Goal: Transaction & Acquisition: Purchase product/service

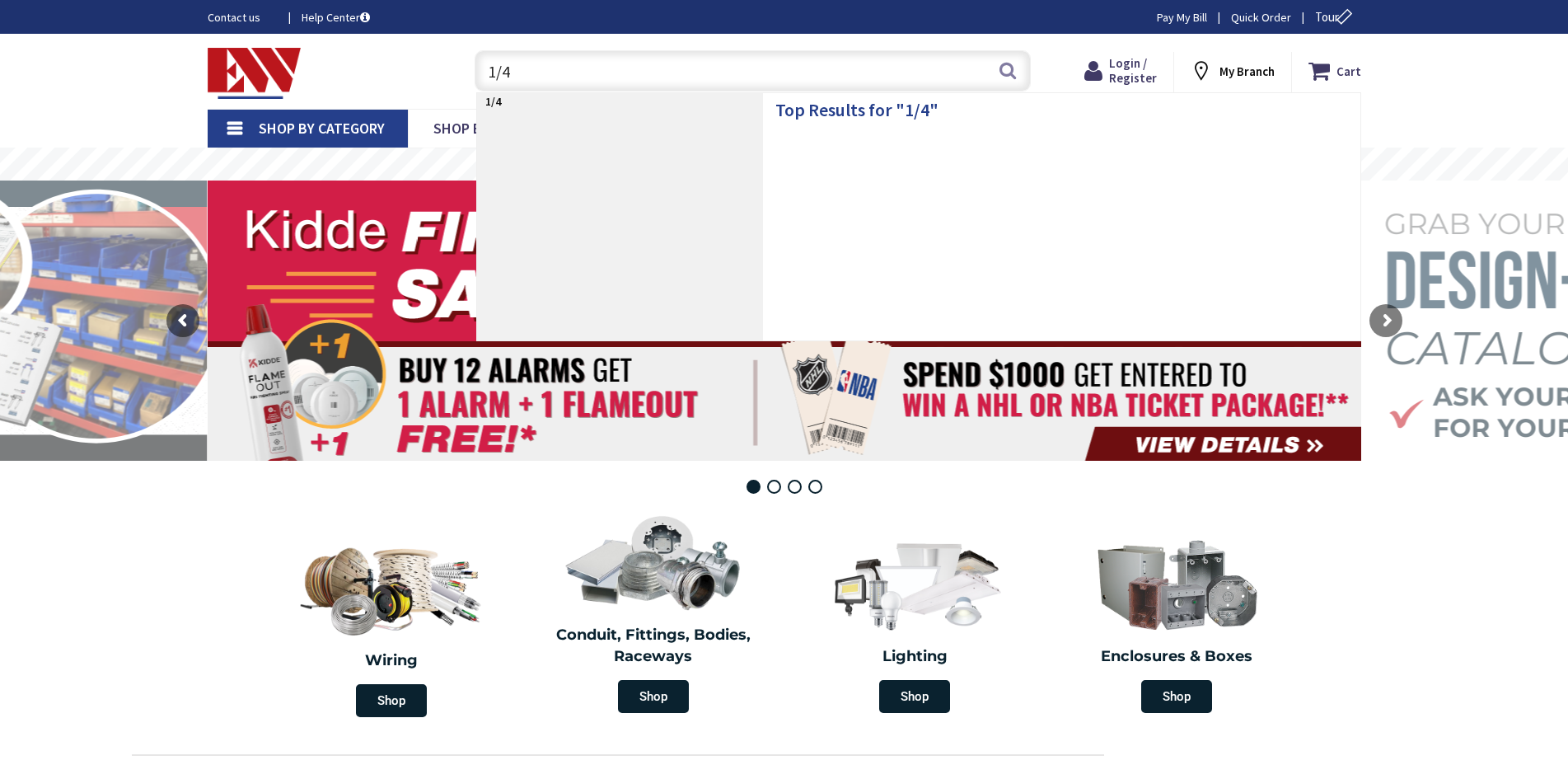
drag, startPoint x: 577, startPoint y: 72, endPoint x: 480, endPoint y: 72, distance: 97.0
click at [480, 72] on input "1/4" at bounding box center [752, 71] width 556 height 41
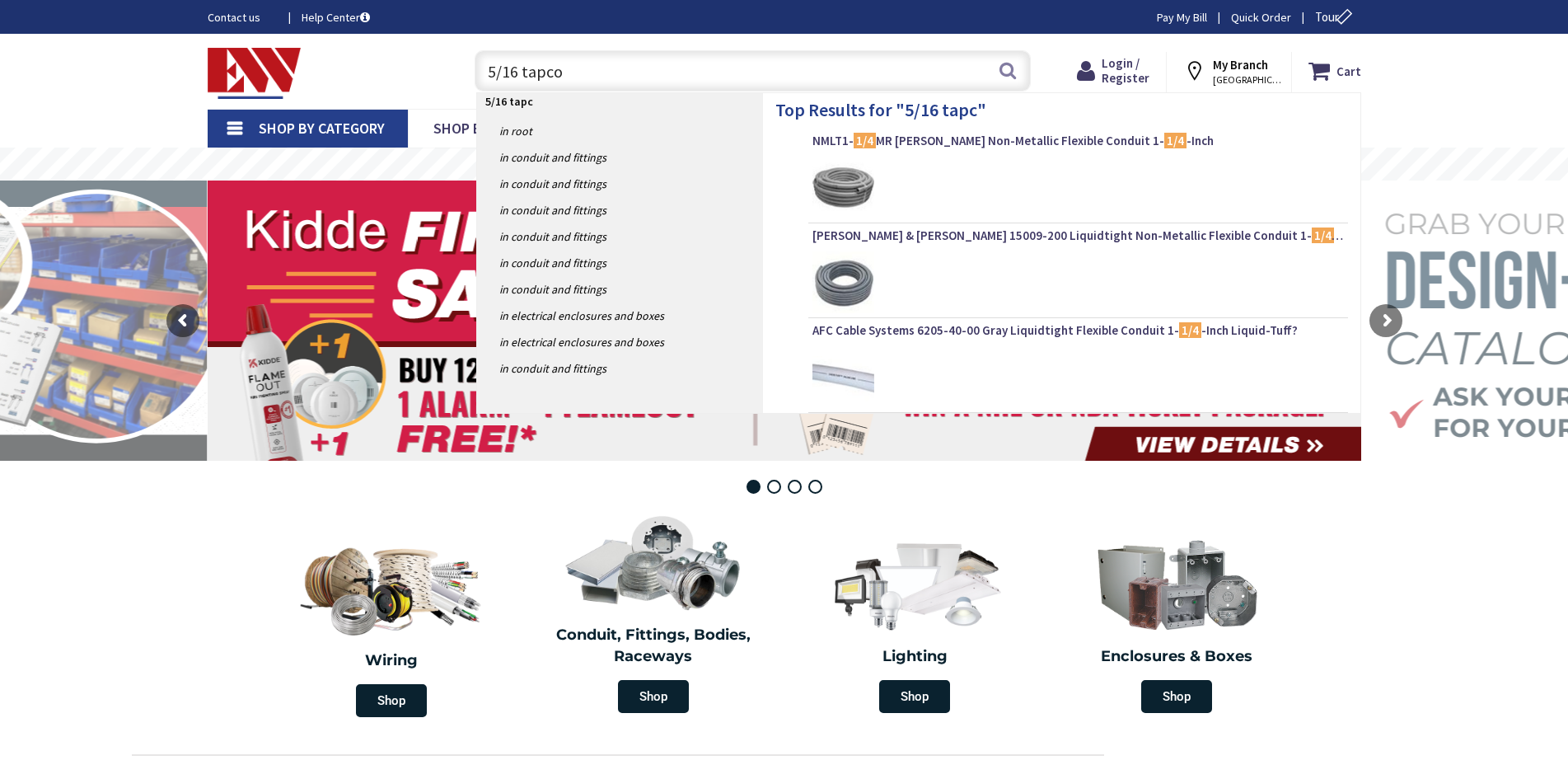
type input "5/16 tapcon"
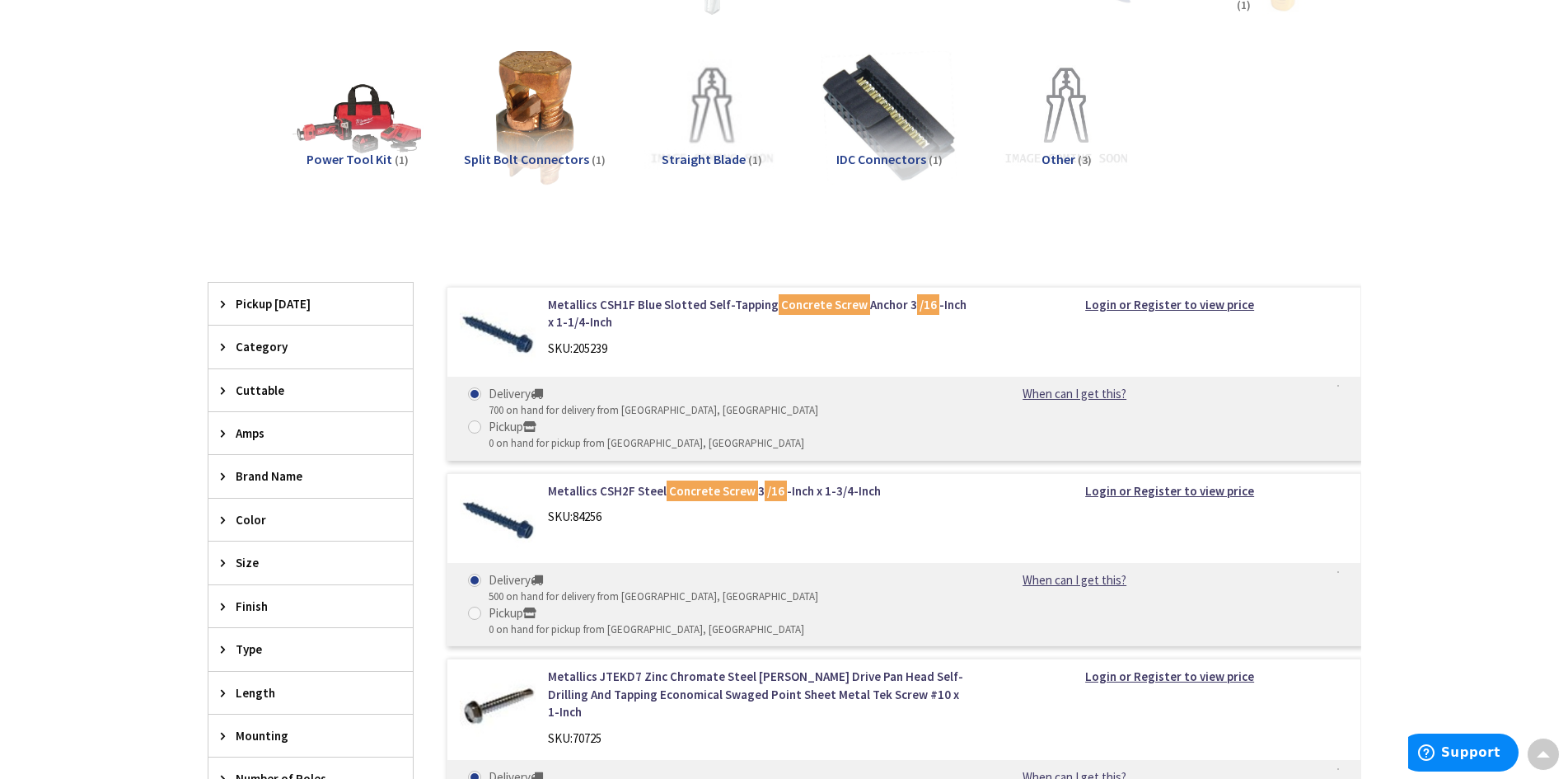
scroll to position [412, 0]
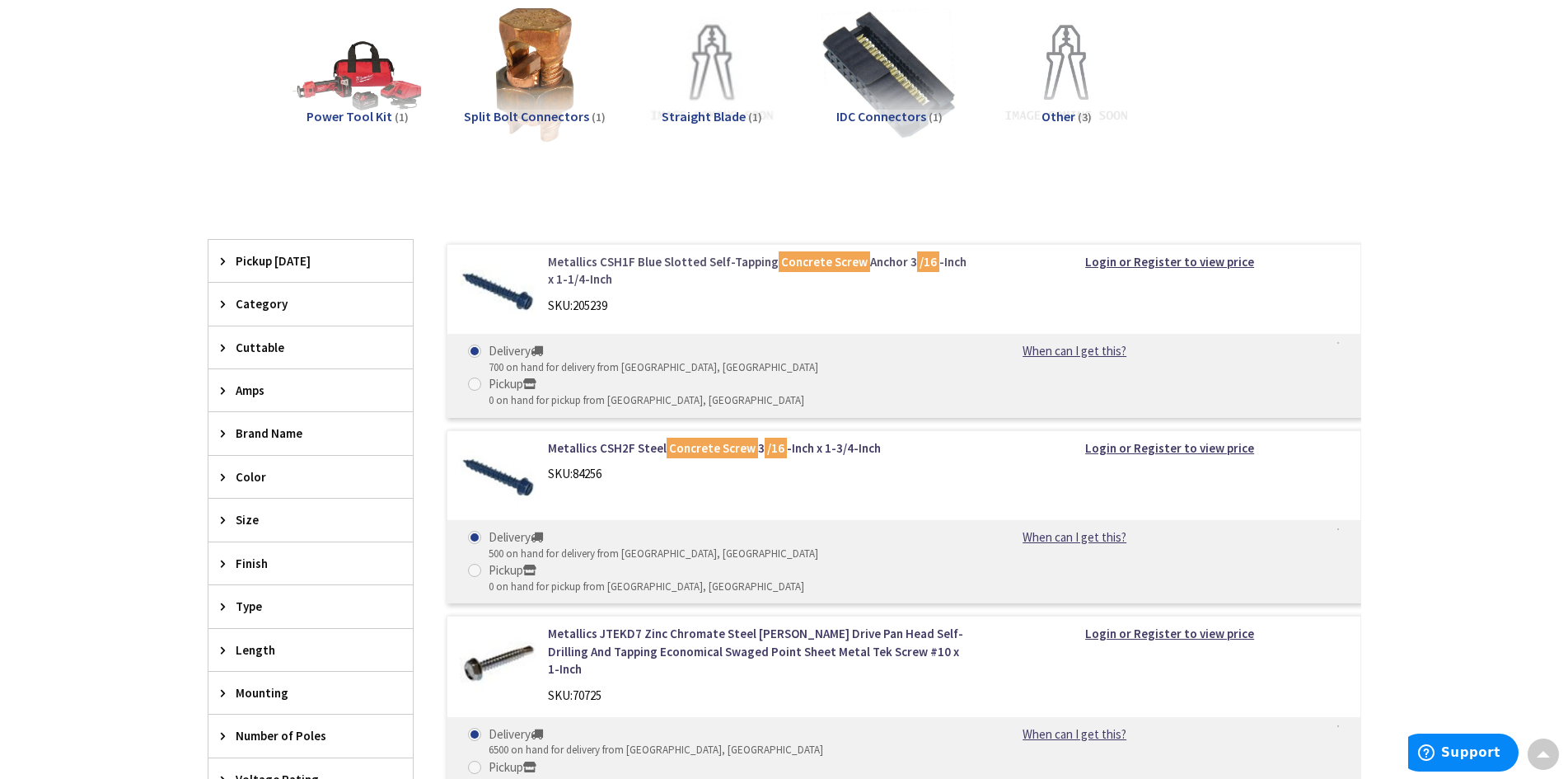
click at [712, 261] on link "Metallics CSH1F Blue Slotted Self-Tapping Concrete Screw Anchor 3 /16 -Inch x 1…" at bounding box center [757, 270] width 419 height 35
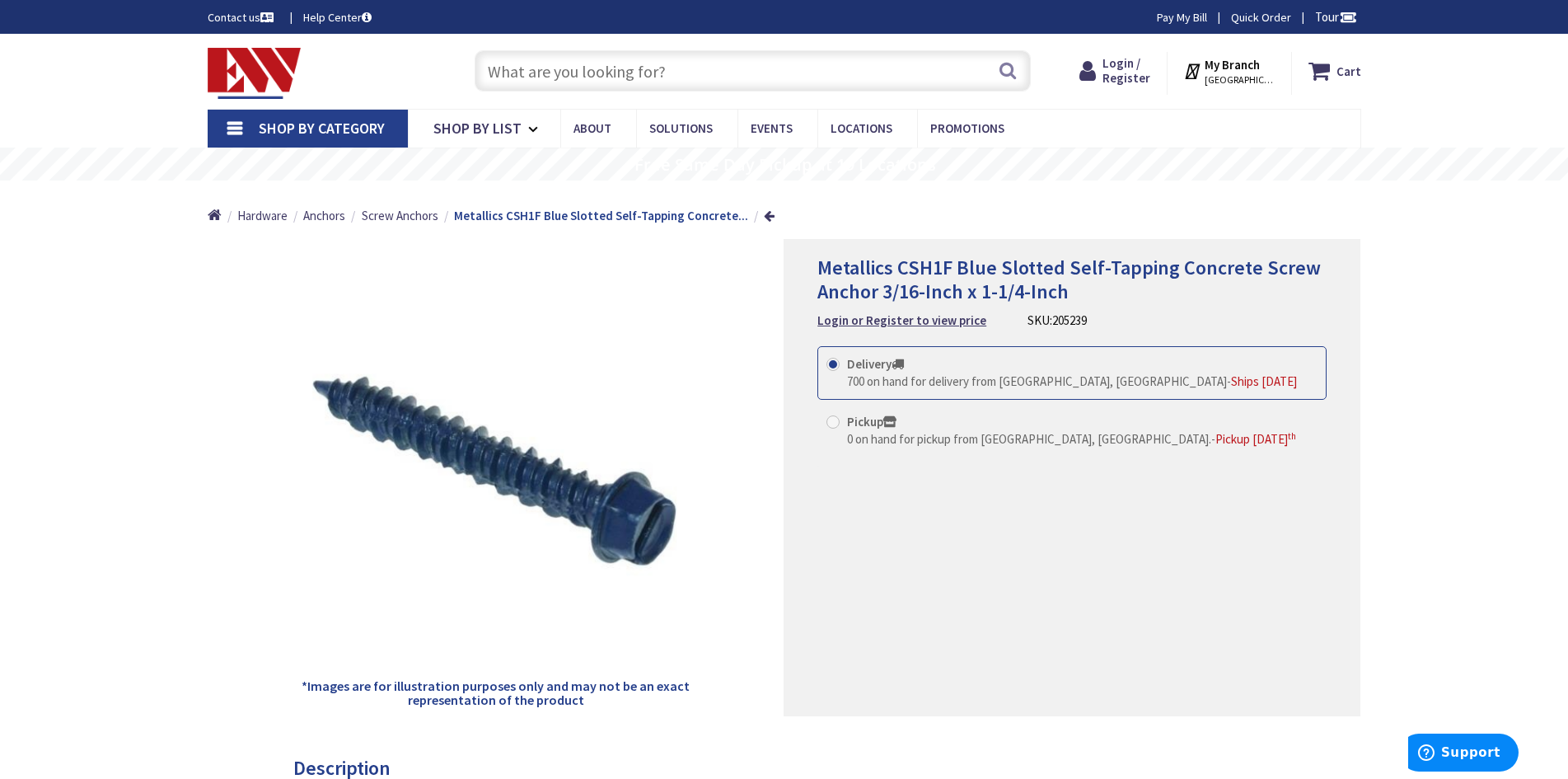
click at [663, 64] on input "text" at bounding box center [752, 71] width 556 height 41
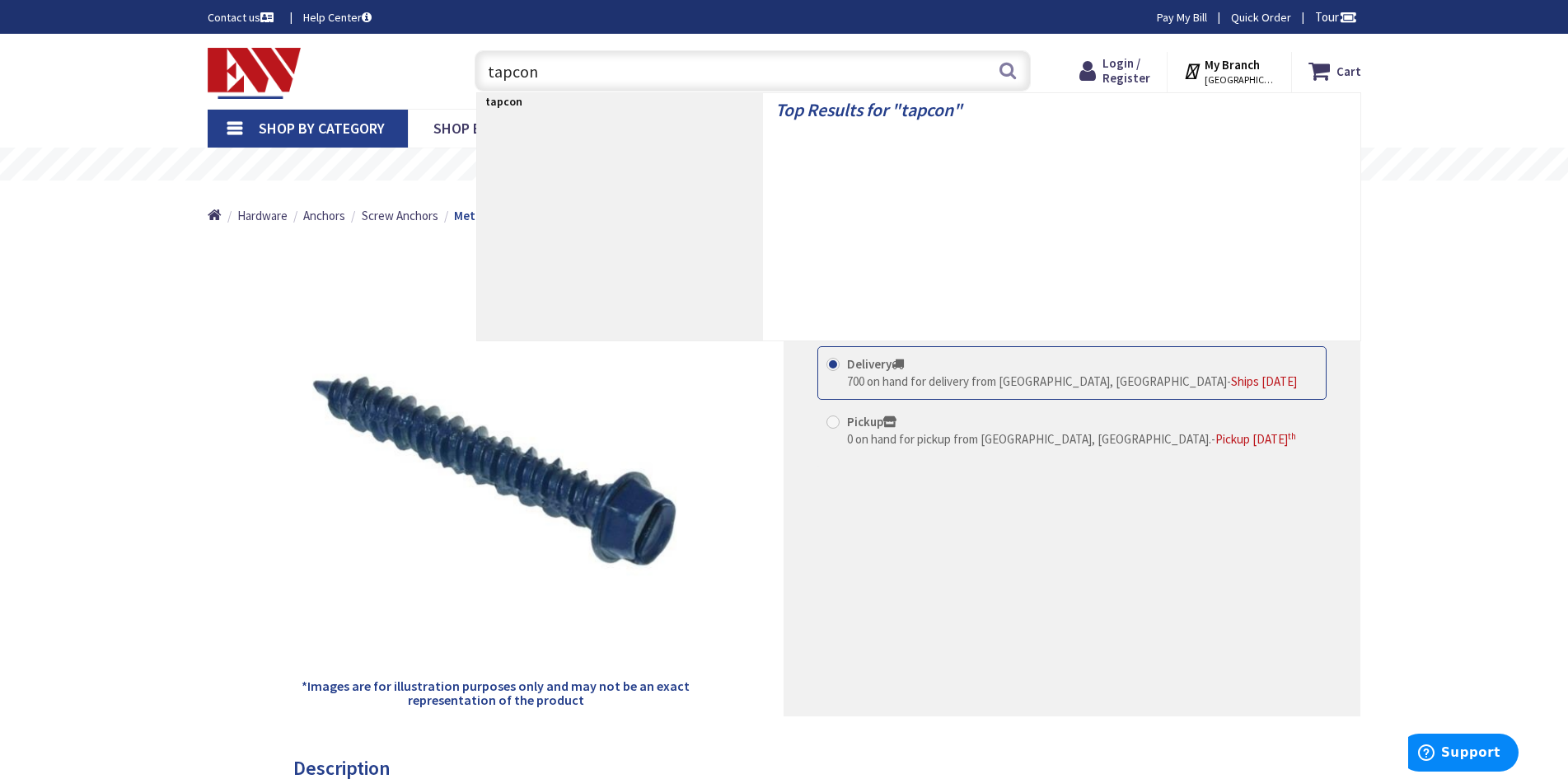
type input "tapcons"
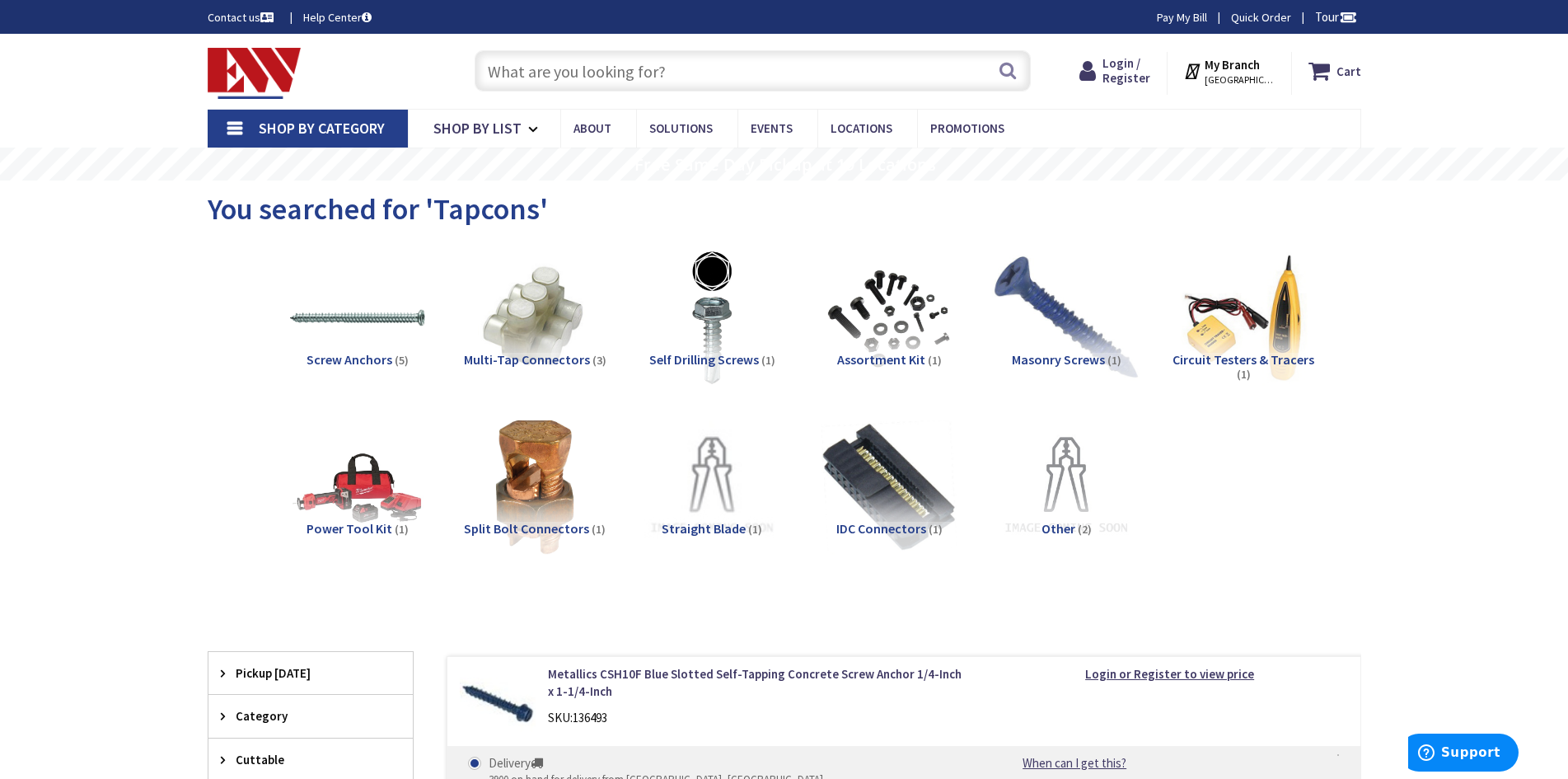
click at [1059, 303] on img at bounding box center [1066, 318] width 149 height 149
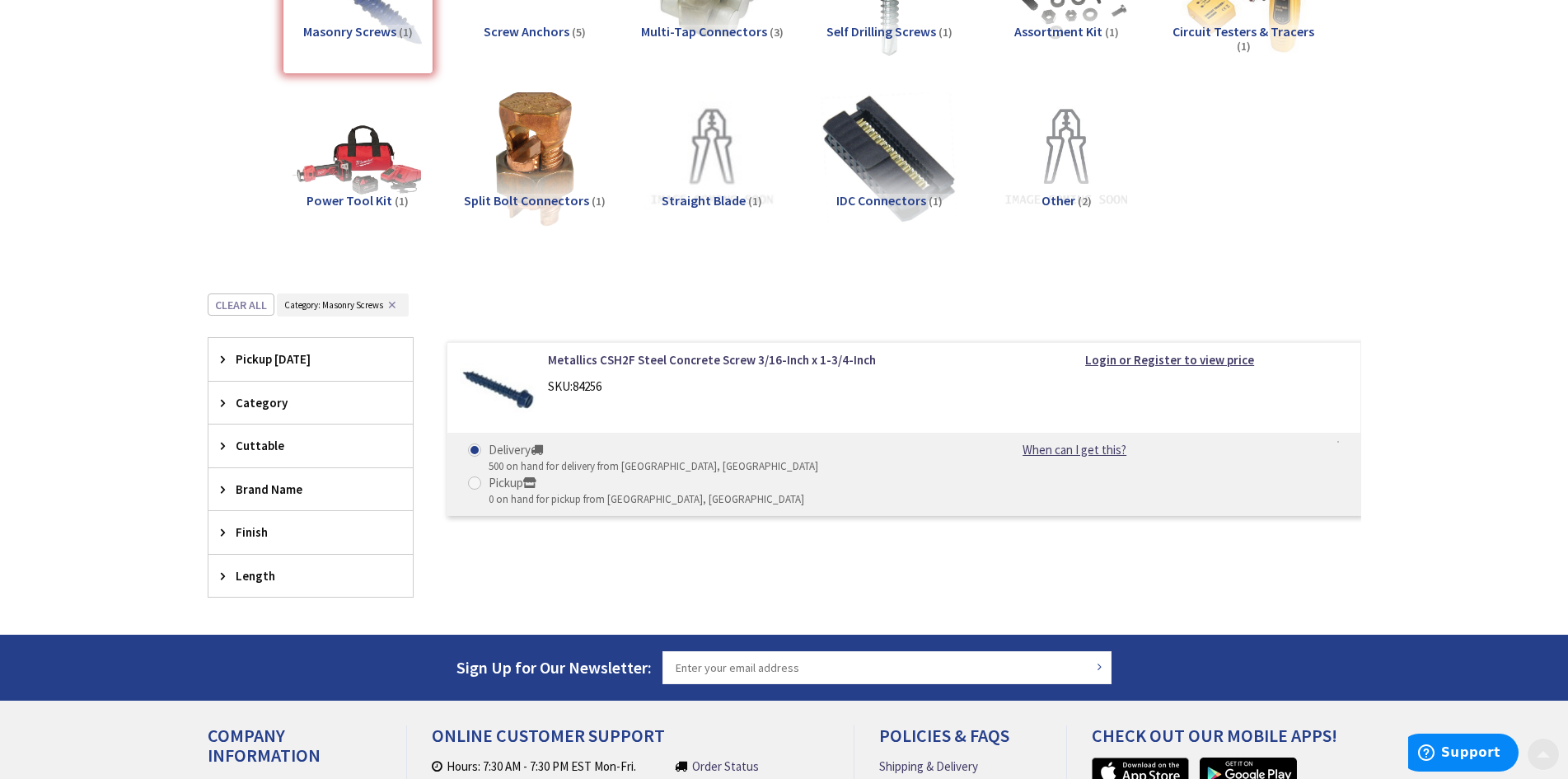
scroll to position [330, 0]
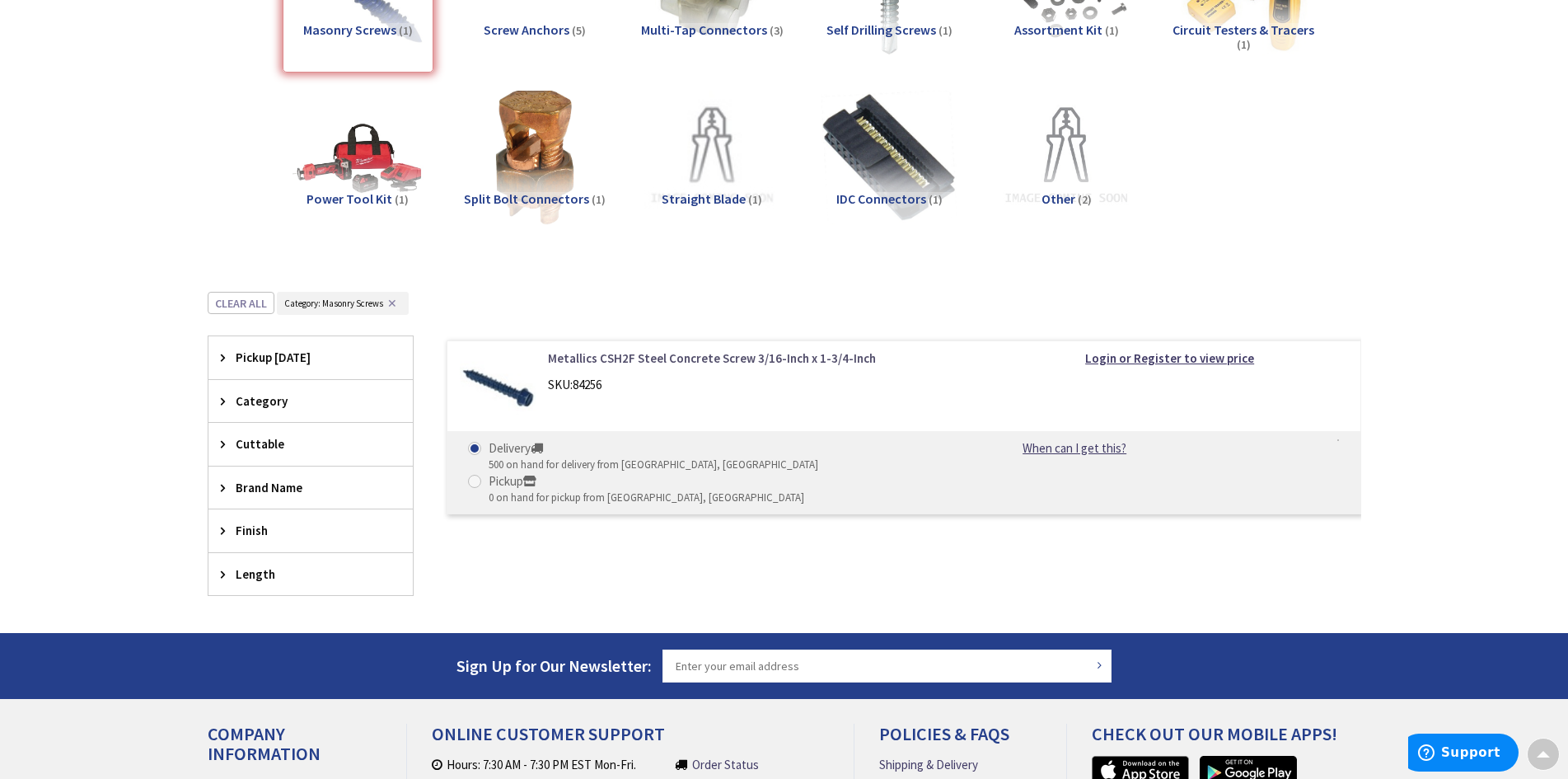
click at [718, 356] on link "Metallics CSH2F Steel Concrete Screw 3/16-Inch x 1-3/4-Inch" at bounding box center [757, 358] width 419 height 17
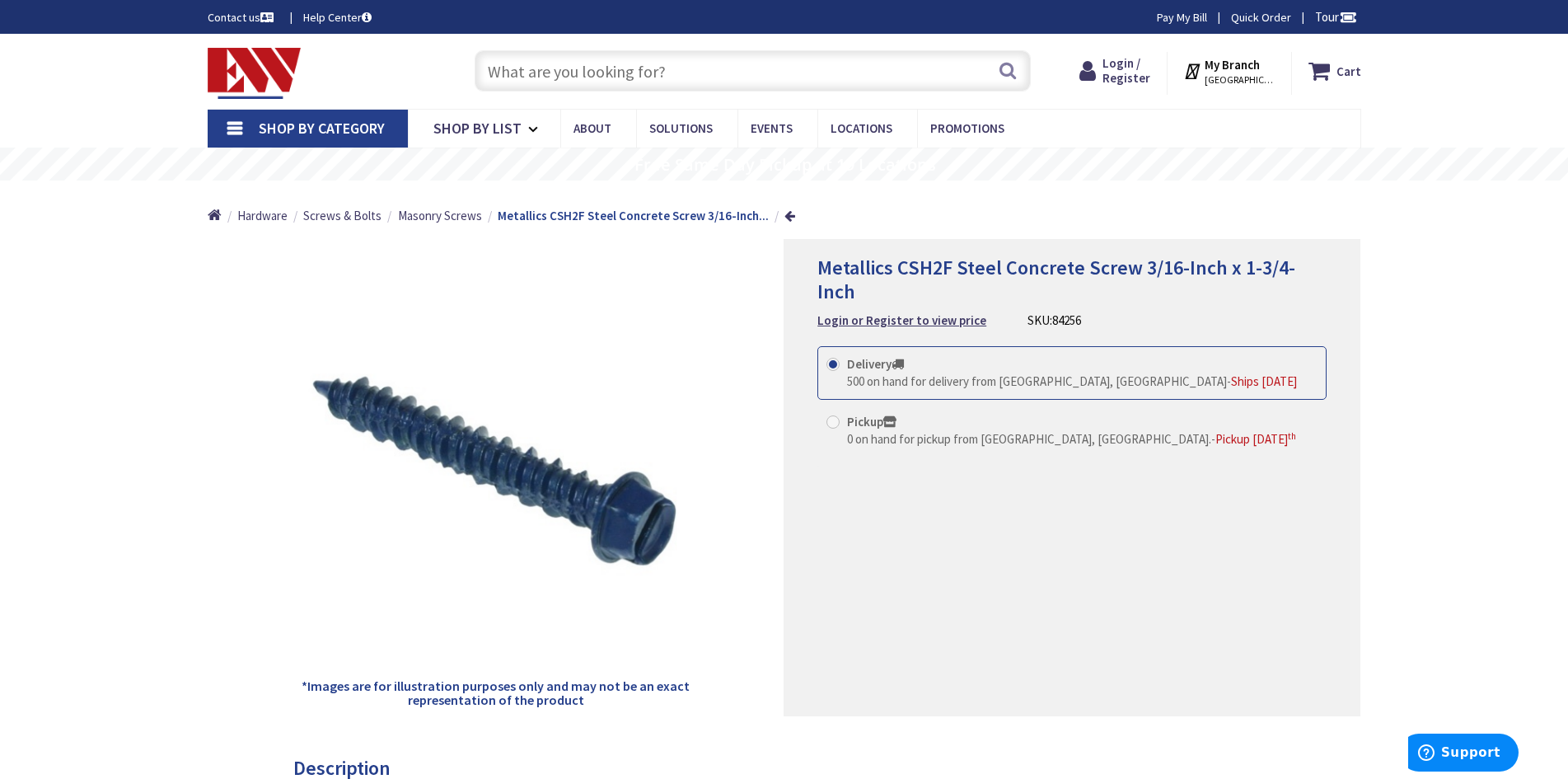
click at [565, 73] on input "text" at bounding box center [752, 71] width 556 height 41
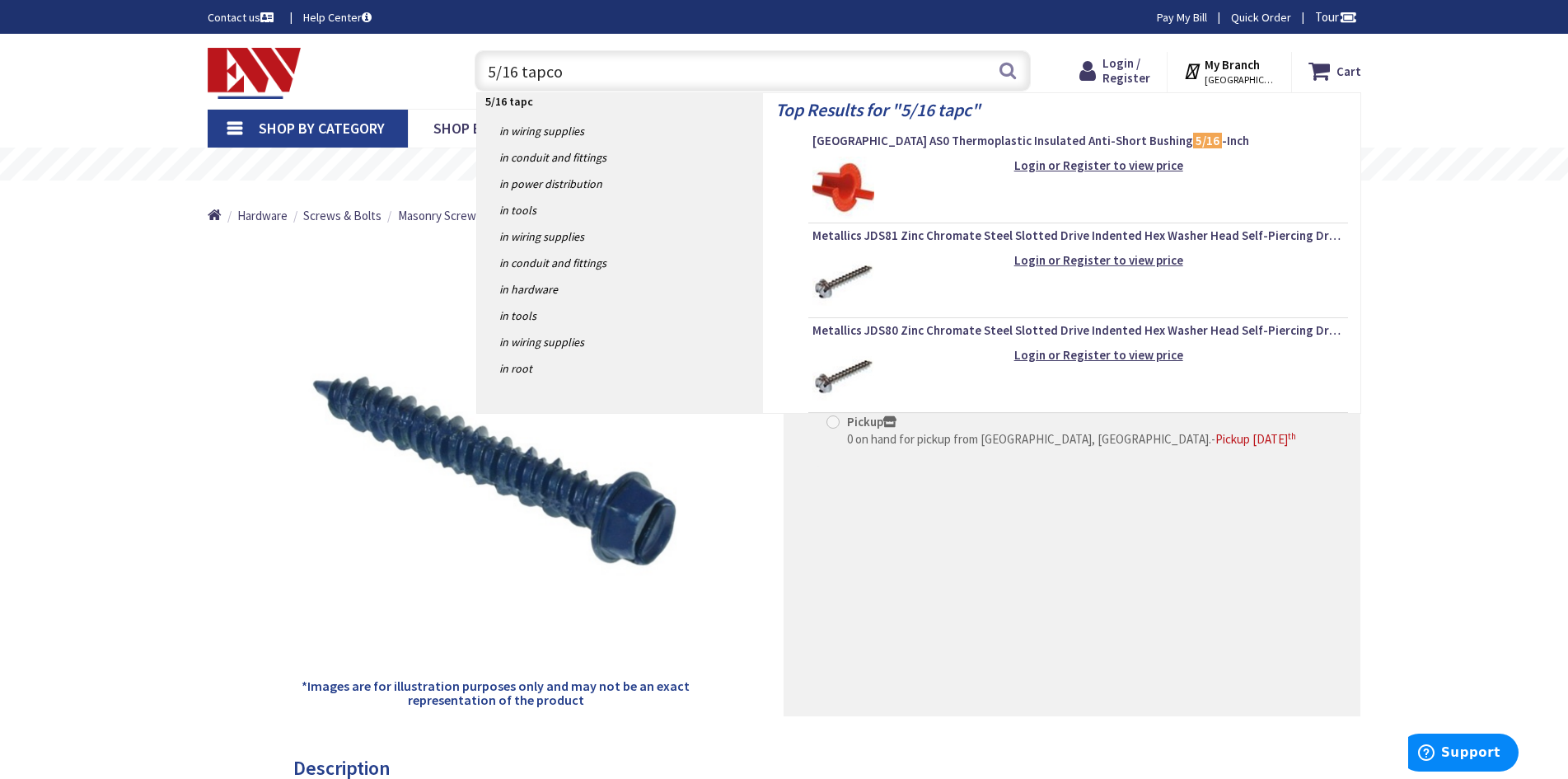
type input "5/16 tapcon"
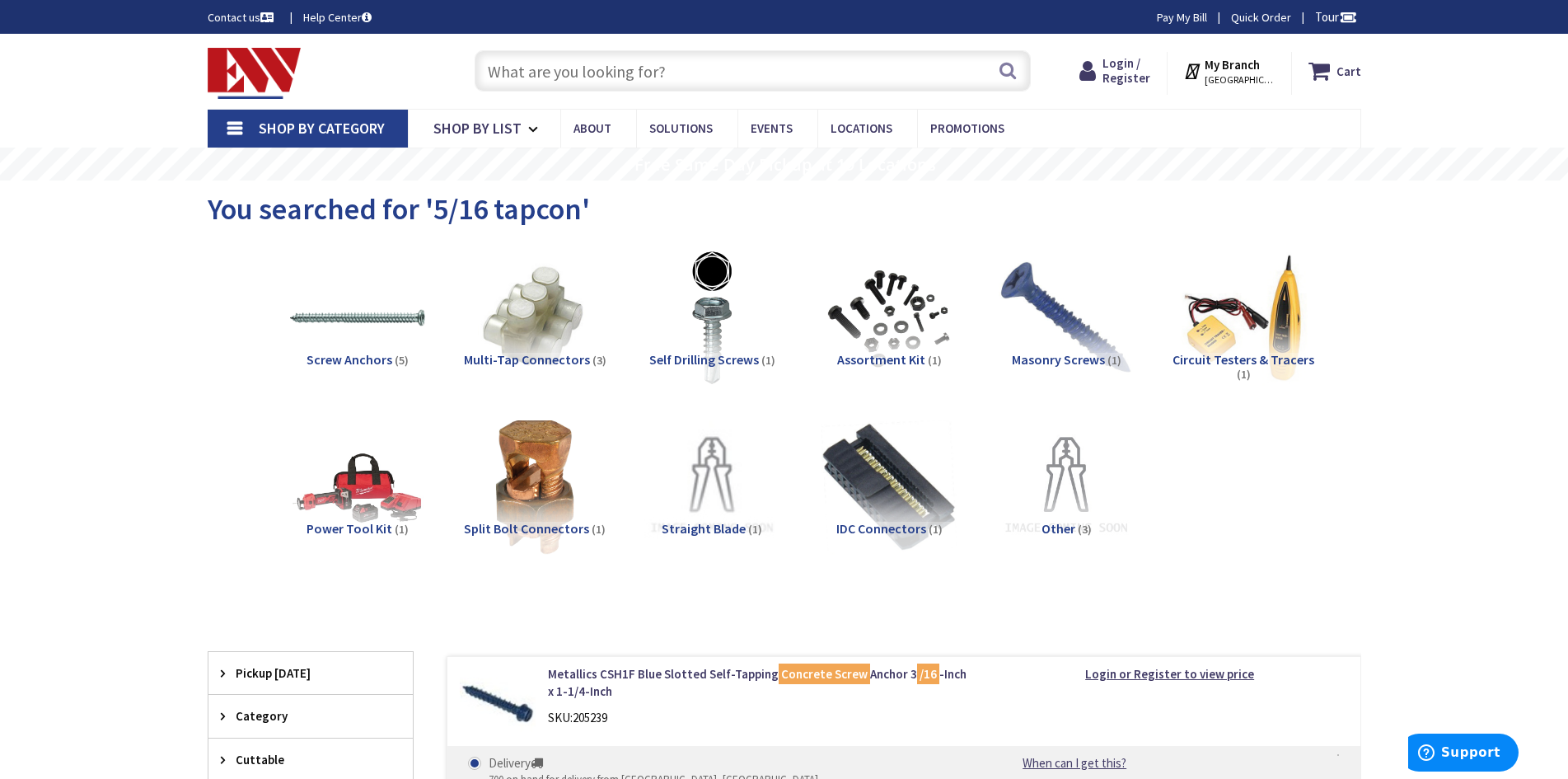
click at [568, 55] on input "text" at bounding box center [752, 71] width 556 height 41
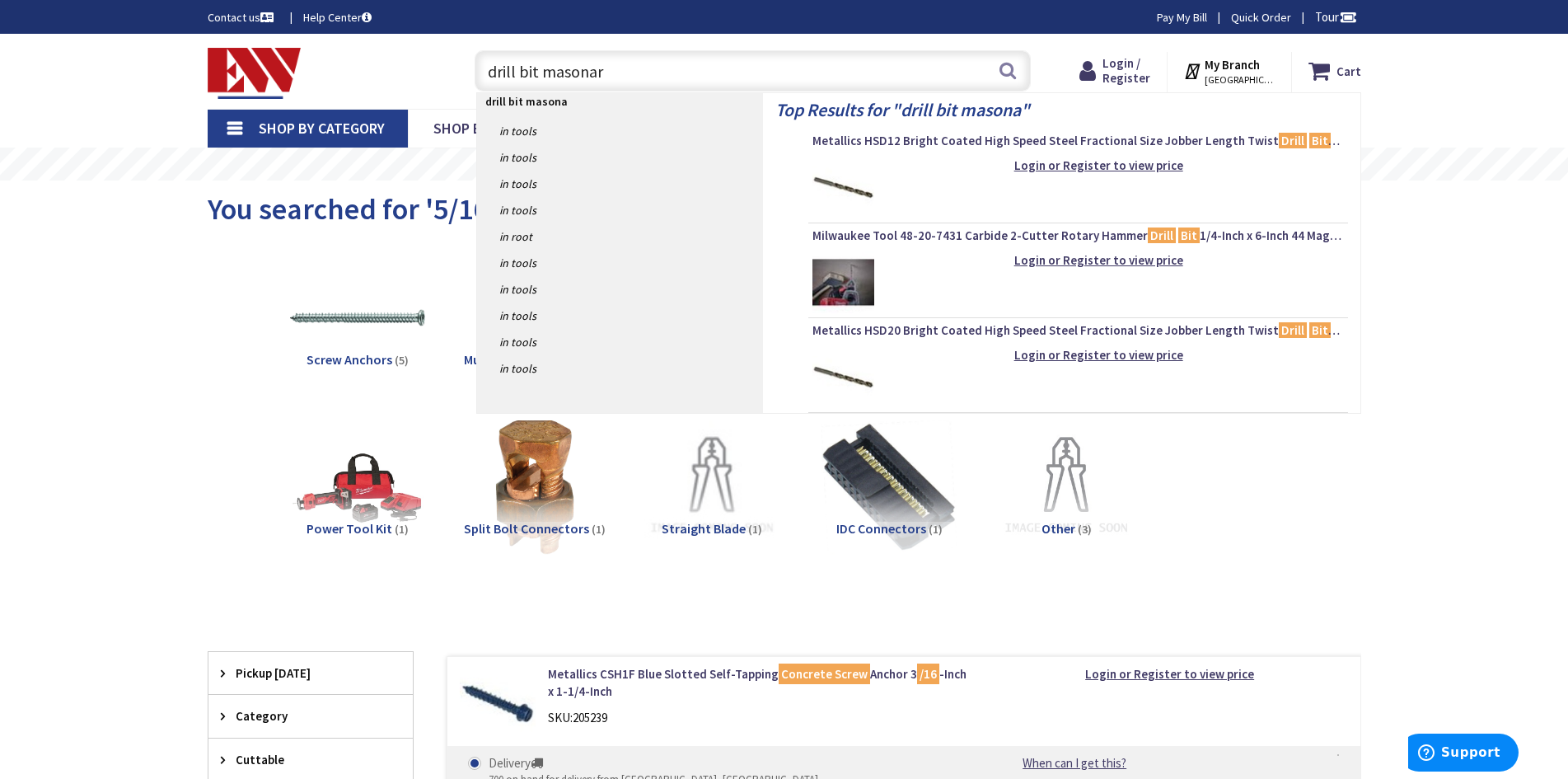
type input "drill bit masonary"
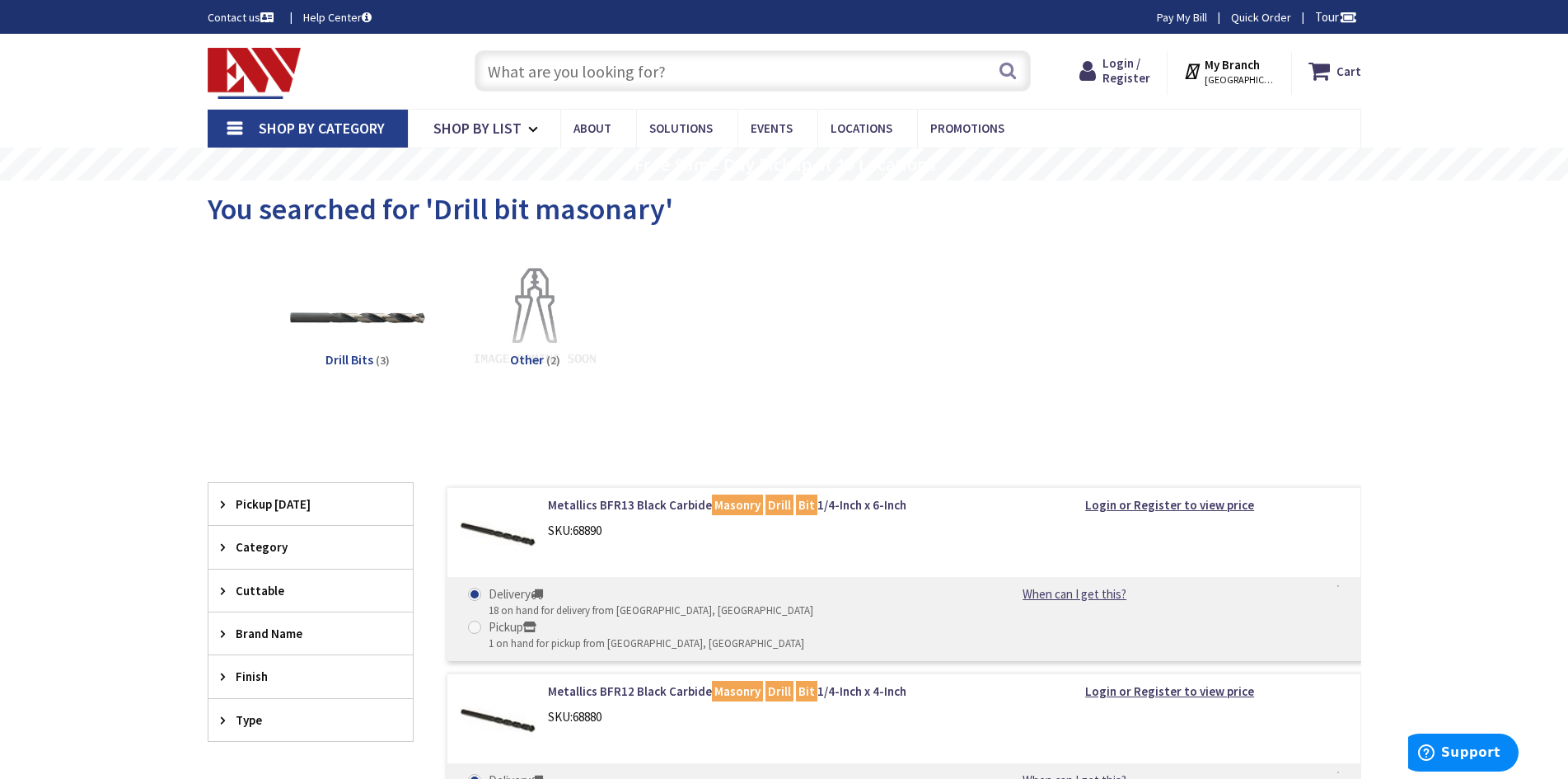
click at [554, 84] on input "text" at bounding box center [752, 71] width 556 height 41
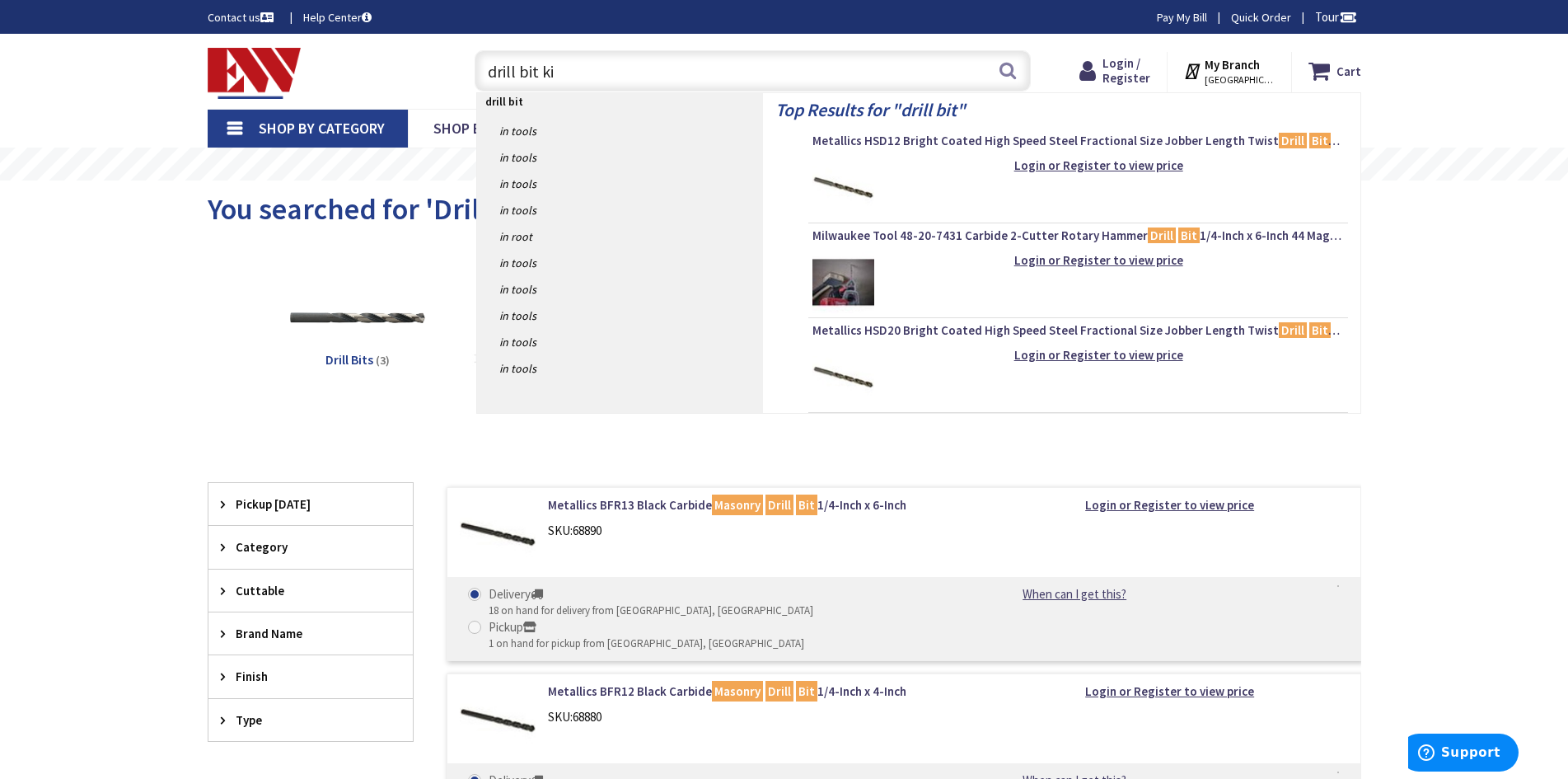
type input "drill bit kit"
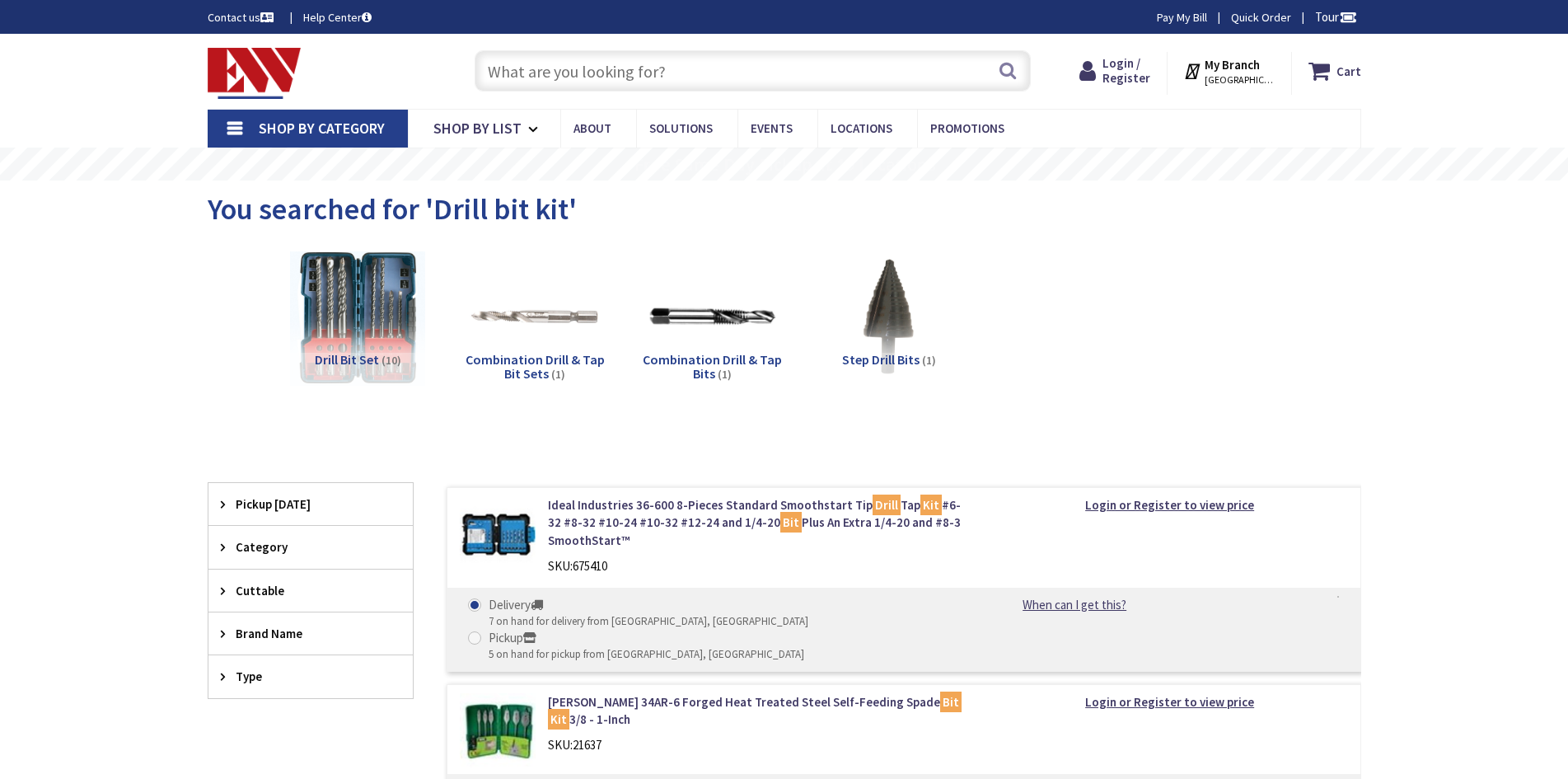
click at [348, 353] on span "Drill Bit Set" at bounding box center [347, 359] width 65 height 16
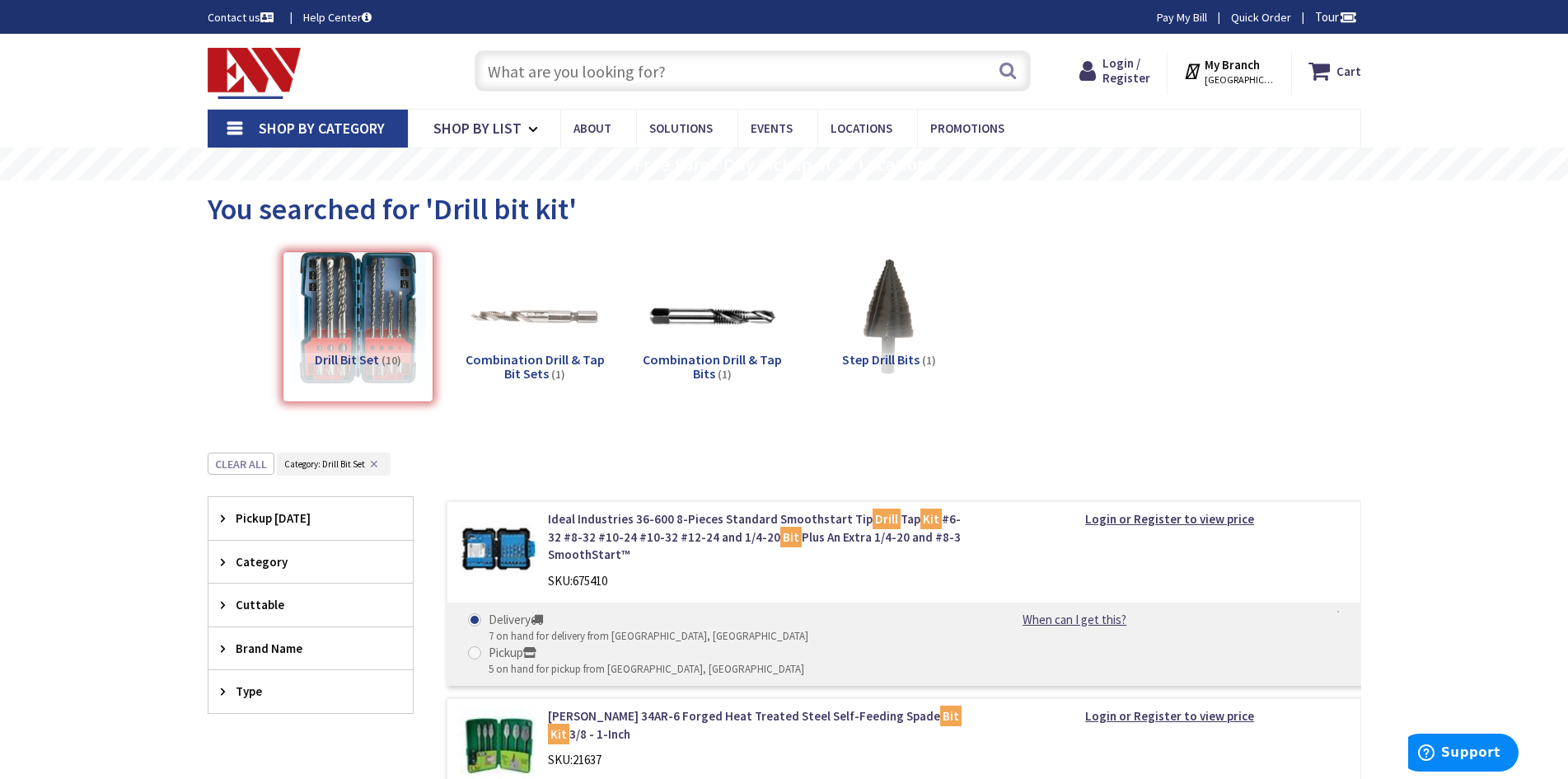
scroll to position [452, 0]
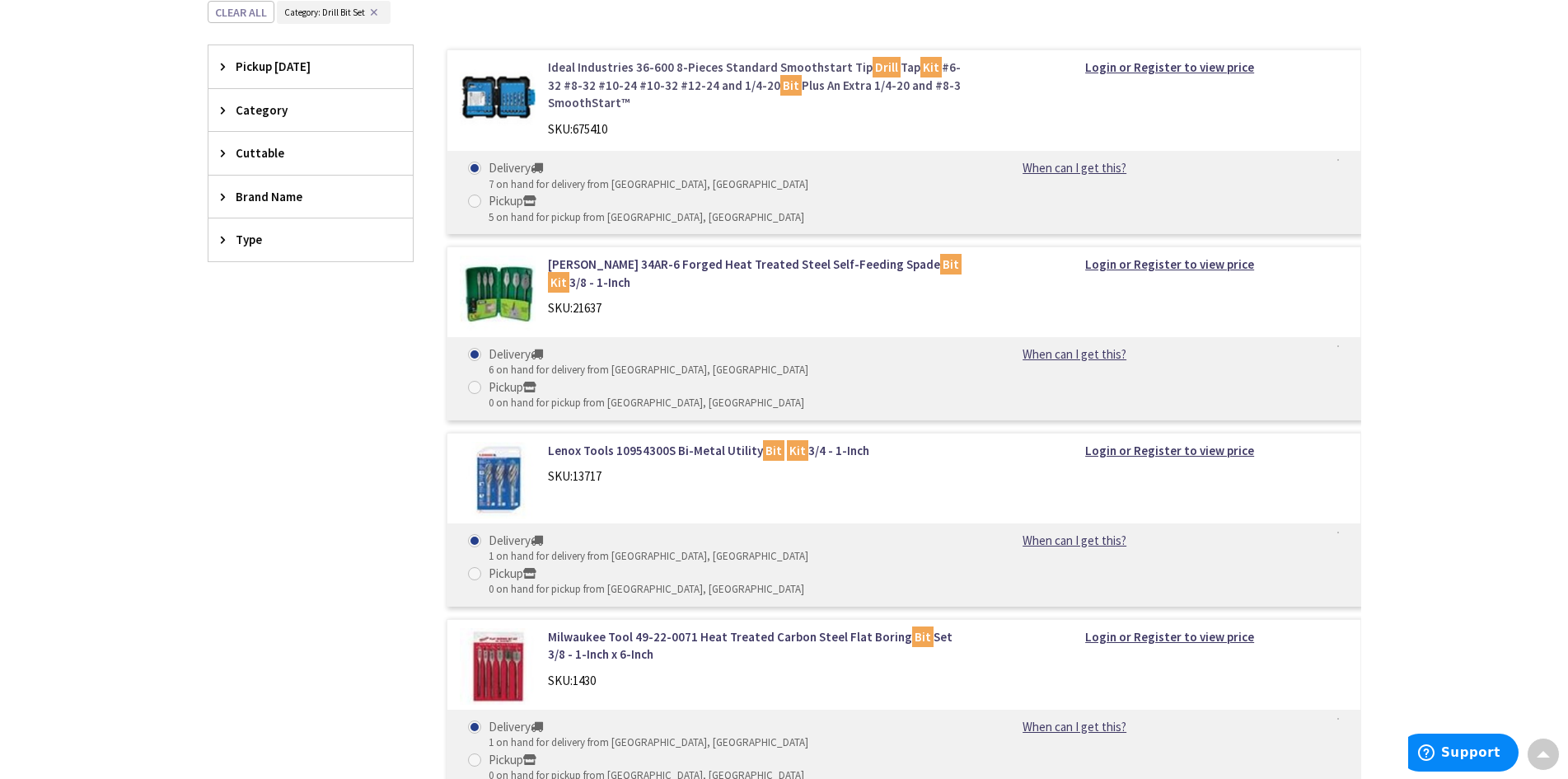
click at [631, 66] on link "Ideal Industries 36-600 8-Pieces Standard Smoothstart Tip Drill Tap Kit #6-32 #…" at bounding box center [757, 84] width 419 height 53
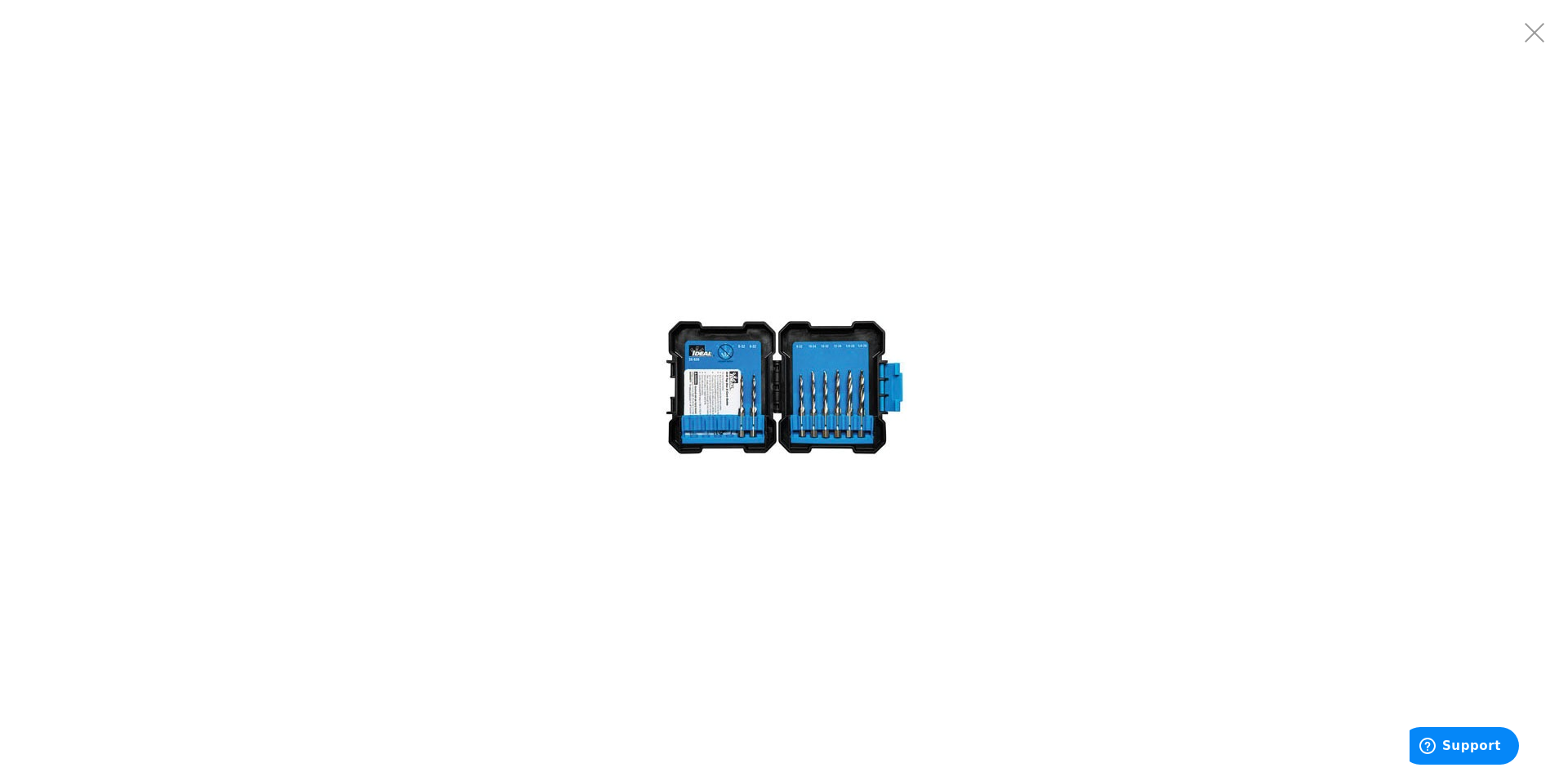
click at [825, 377] on img at bounding box center [784, 386] width 245 height 245
click at [826, 377] on img at bounding box center [784, 386] width 245 height 245
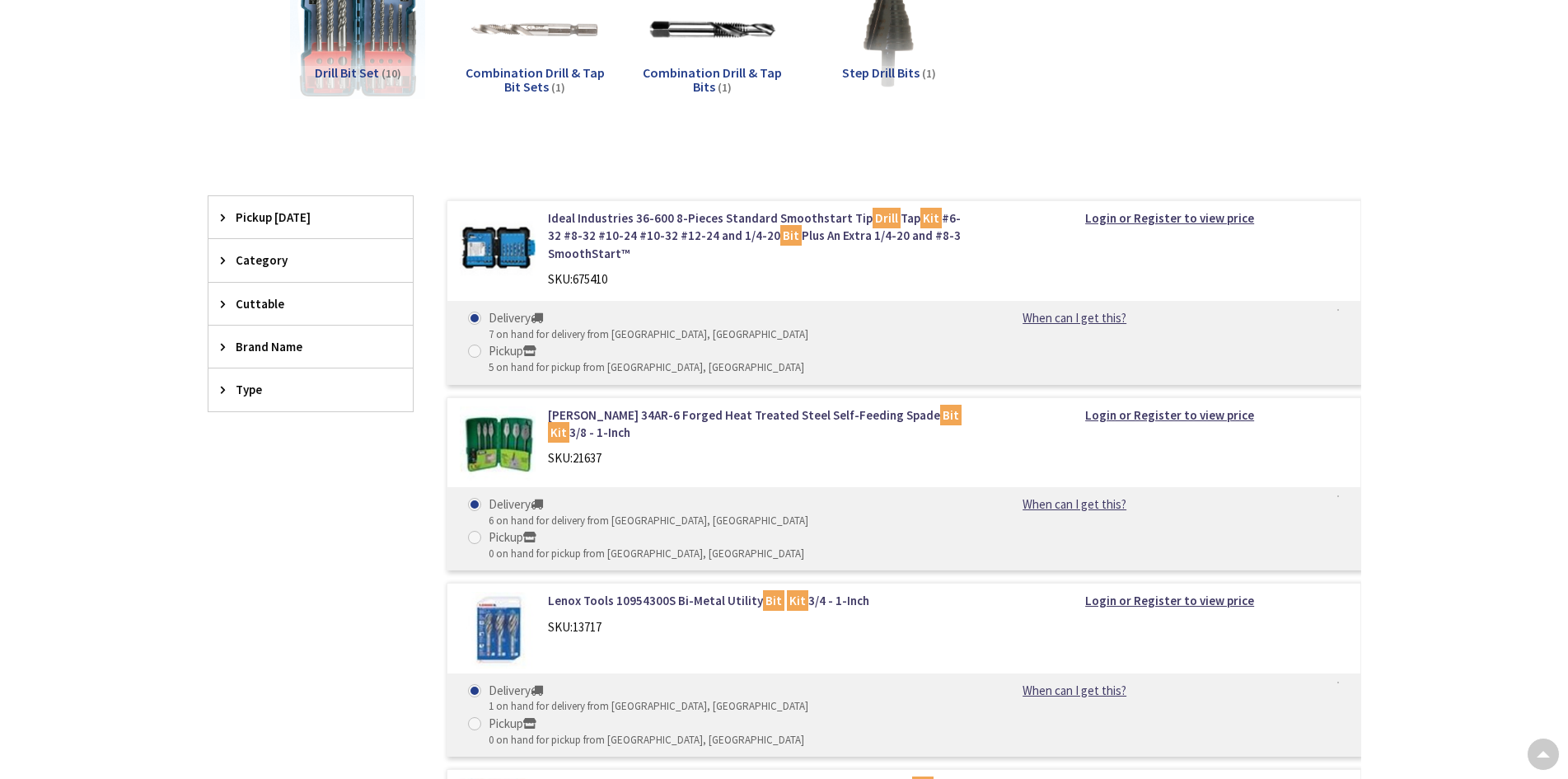
scroll to position [205, 0]
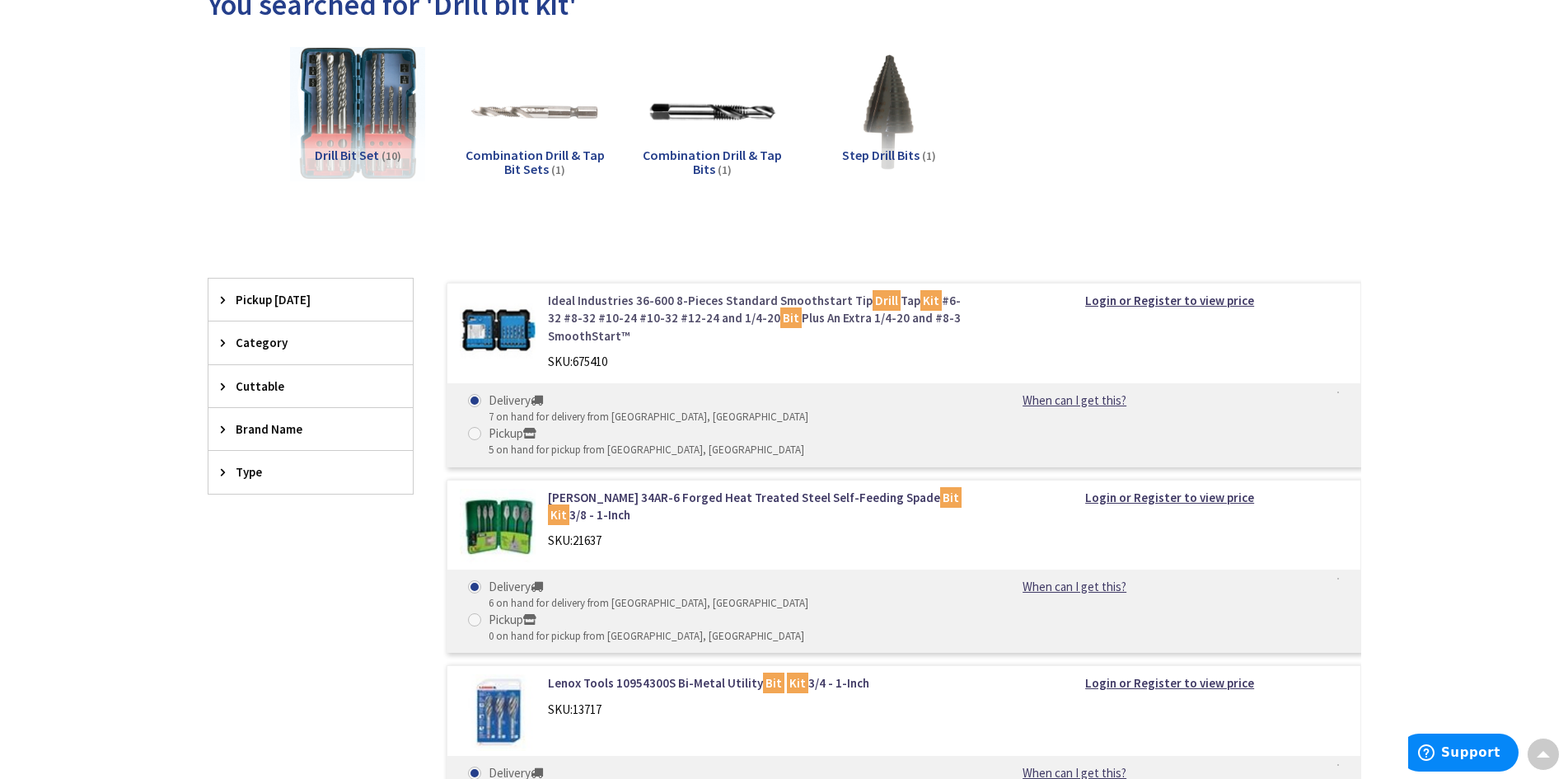
click at [693, 323] on link "Ideal Industries 36-600 8-Pieces Standard Smoothstart Tip Drill Tap Kit #6-32 #…" at bounding box center [757, 318] width 419 height 53
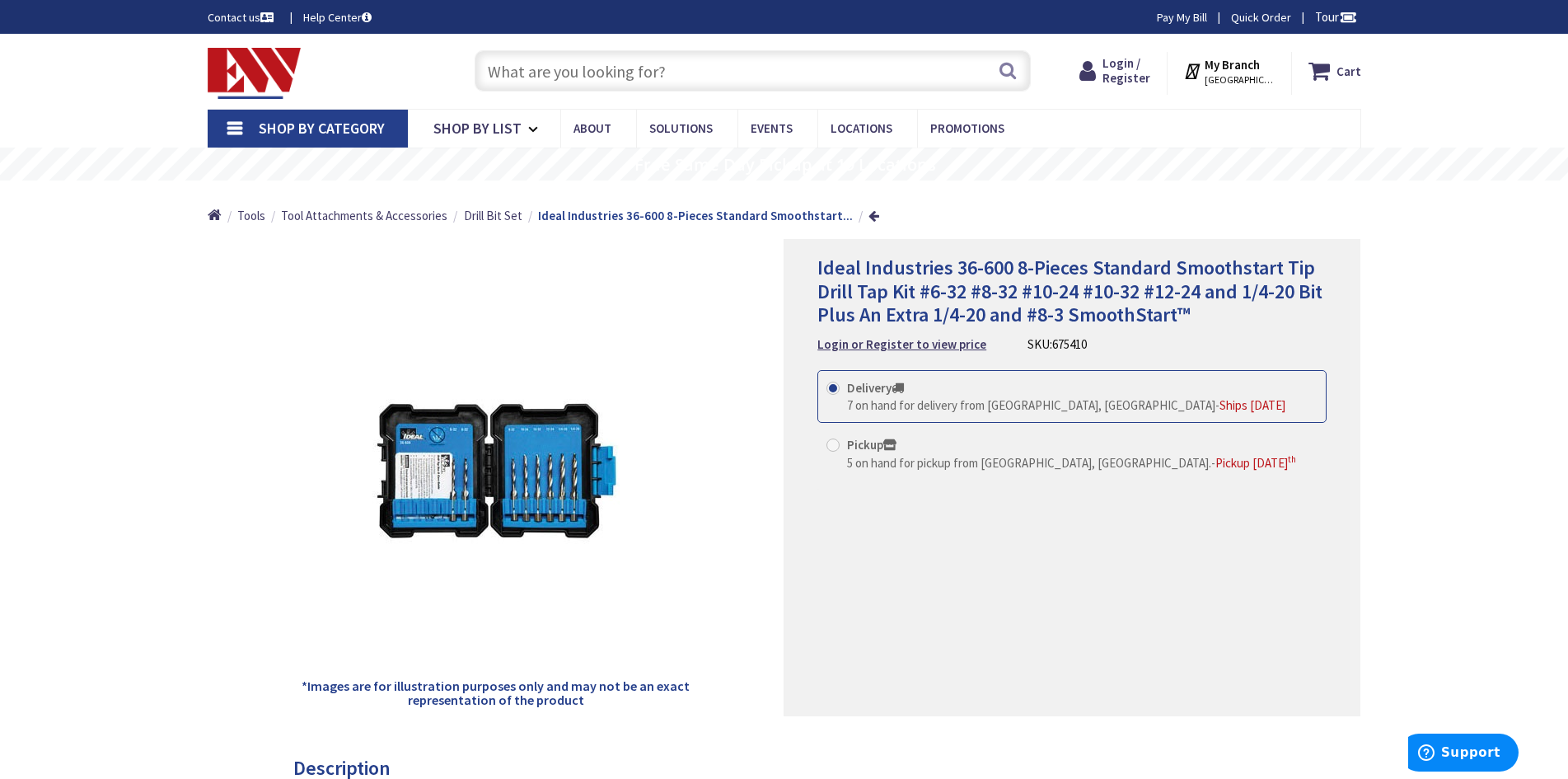
click at [649, 78] on input "text" at bounding box center [752, 71] width 556 height 41
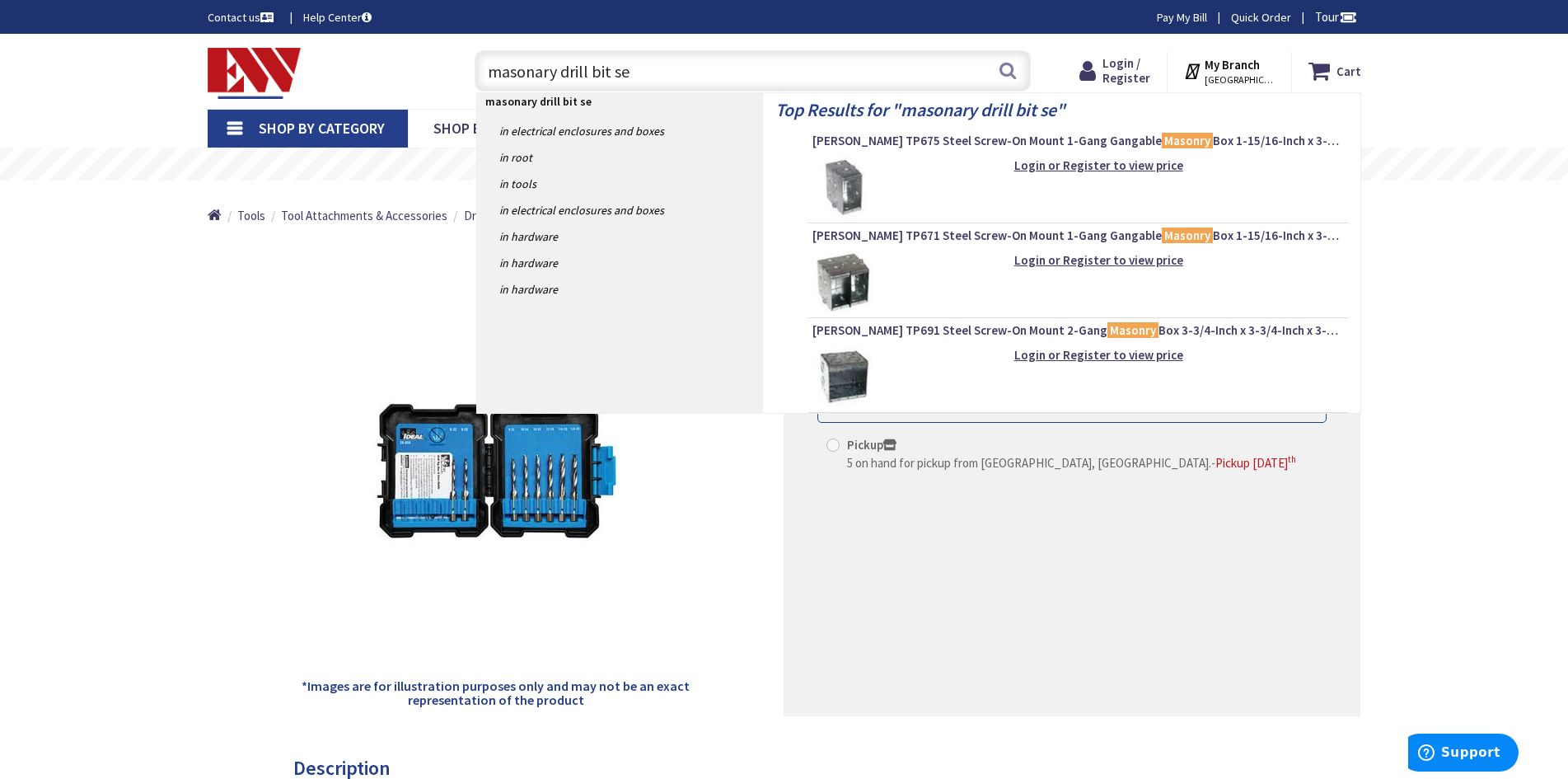
type input "masonary drill bit set"
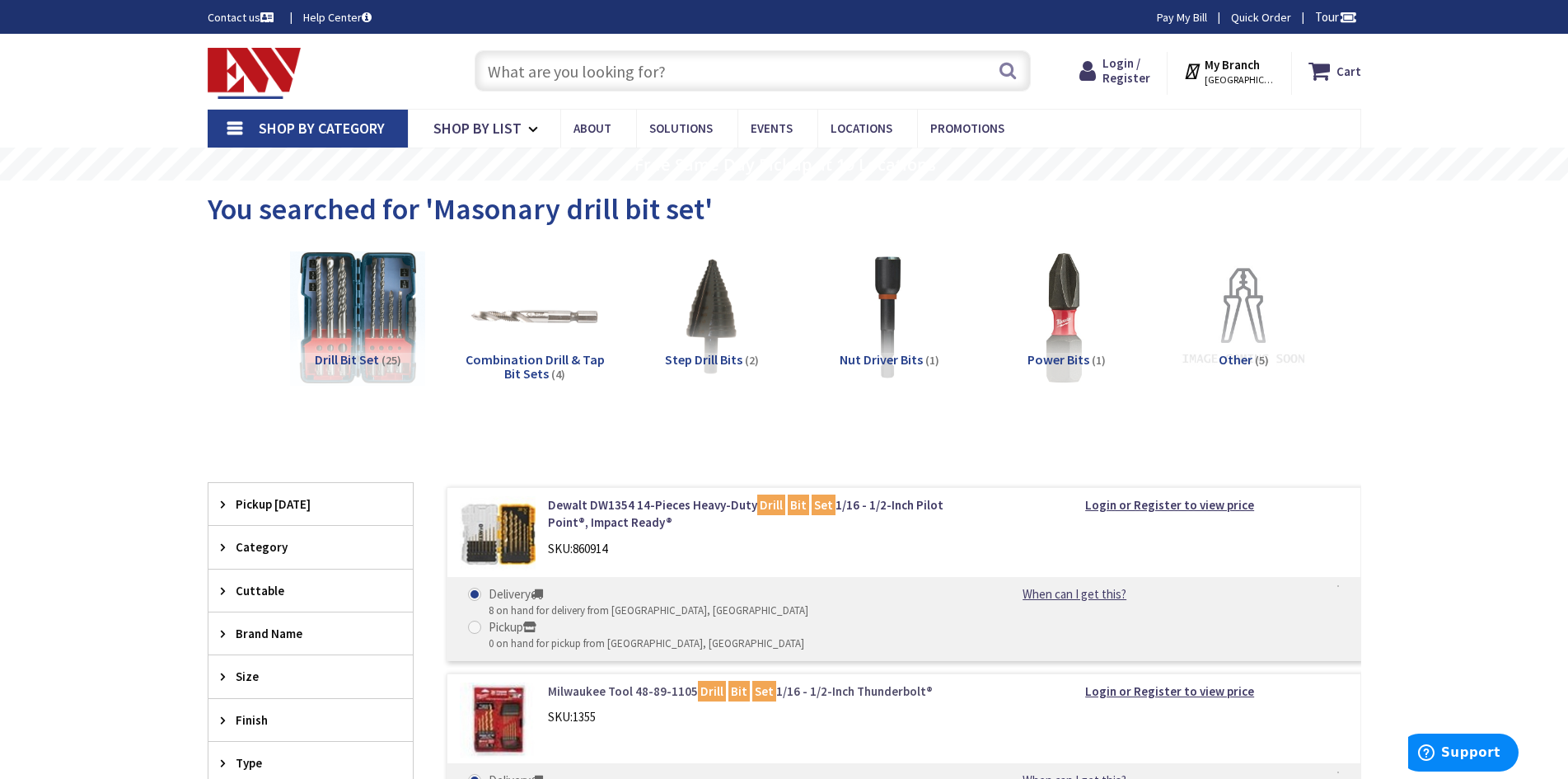
click at [626, 683] on link "Milwaukee Tool 48-89-1105 Drill Bit Set 1/16 - 1/2-Inch Thunderbolt®" at bounding box center [757, 691] width 419 height 17
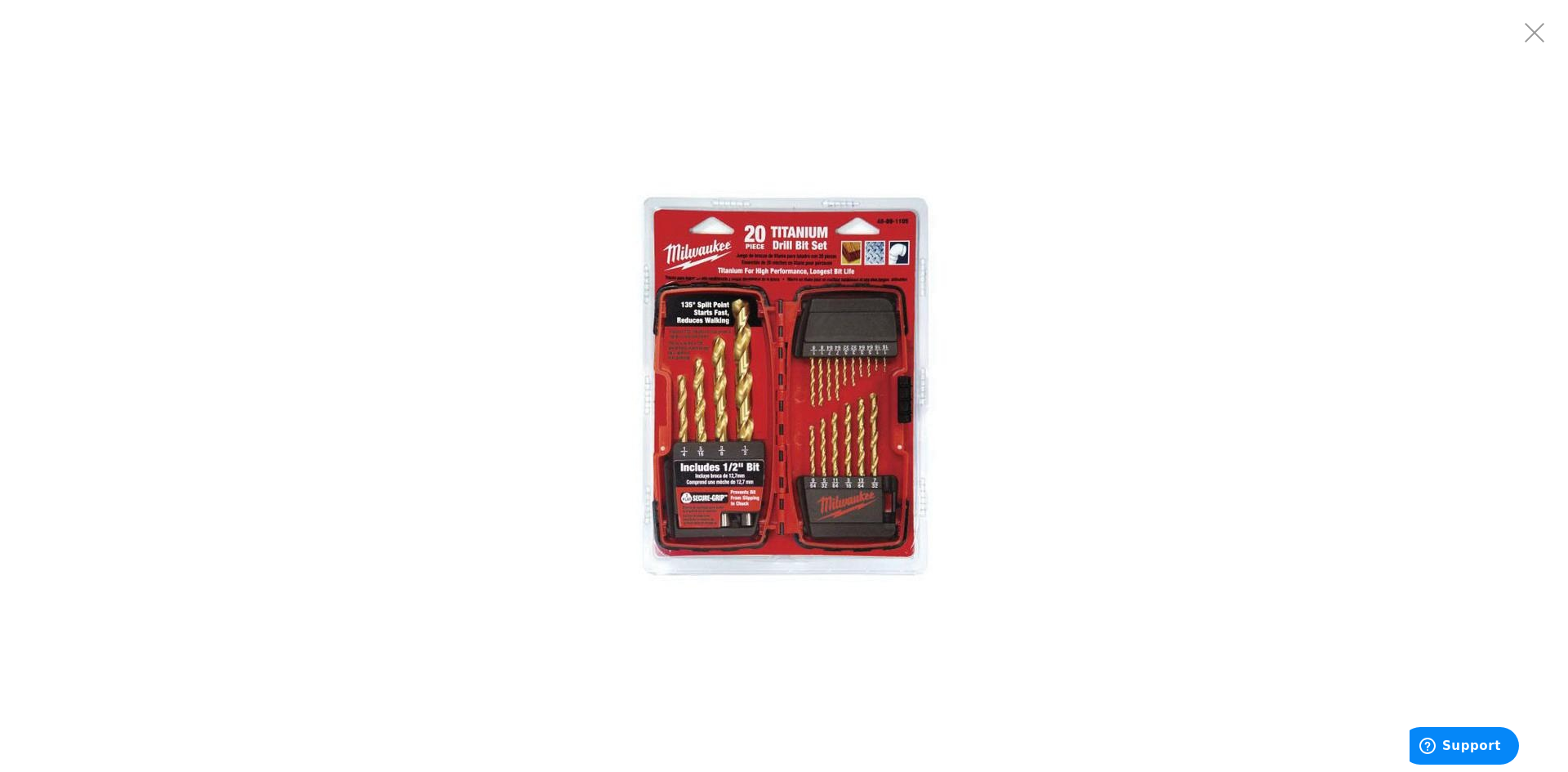
click at [738, 419] on img at bounding box center [784, 386] width 409 height 409
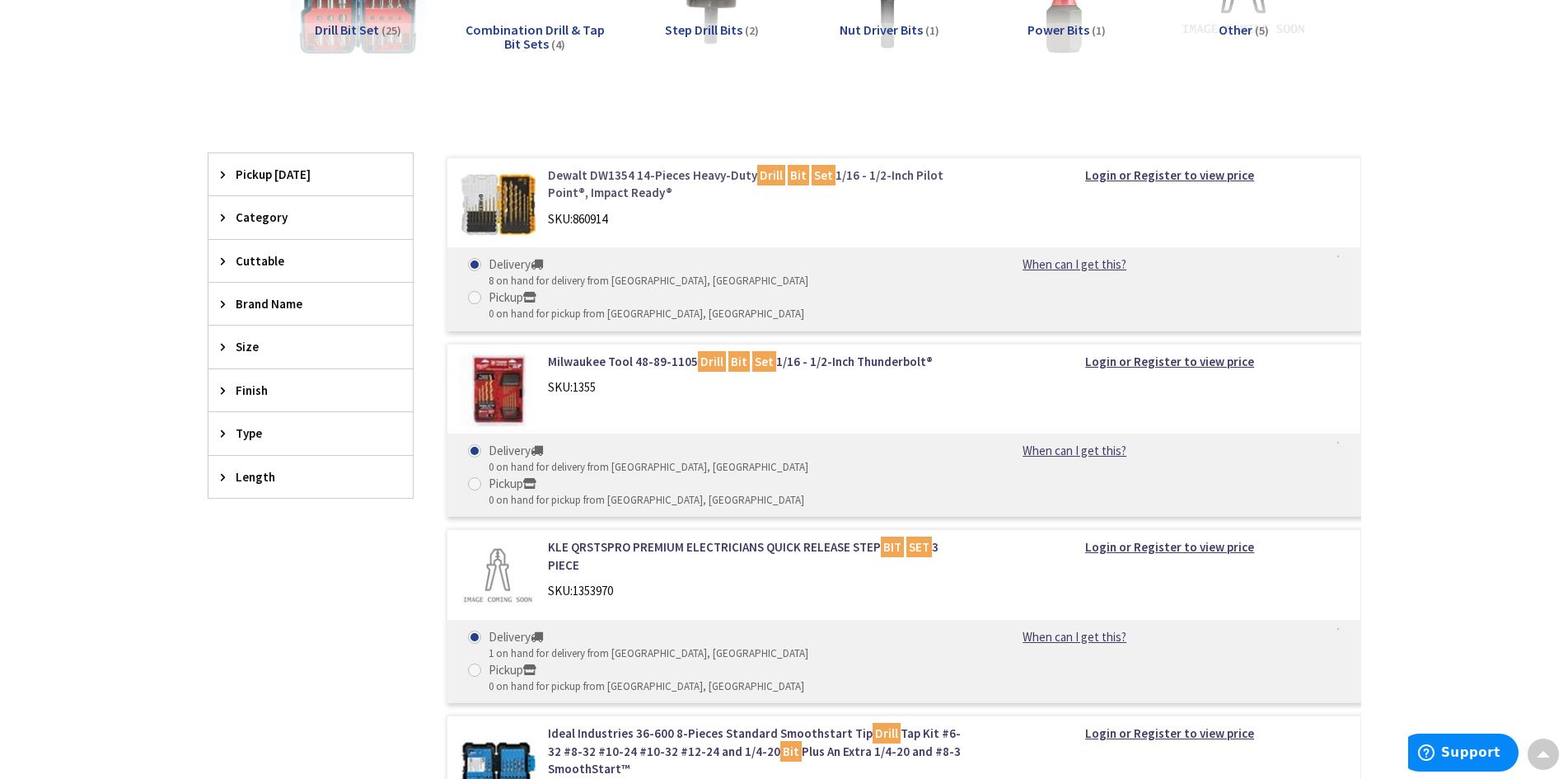
click at [593, 184] on link "Dewalt DW1354 14-Pieces Heavy-Duty Drill Bit Set 1/16 - 1/2-Inch Pilot Point®, …" at bounding box center [757, 183] width 419 height 35
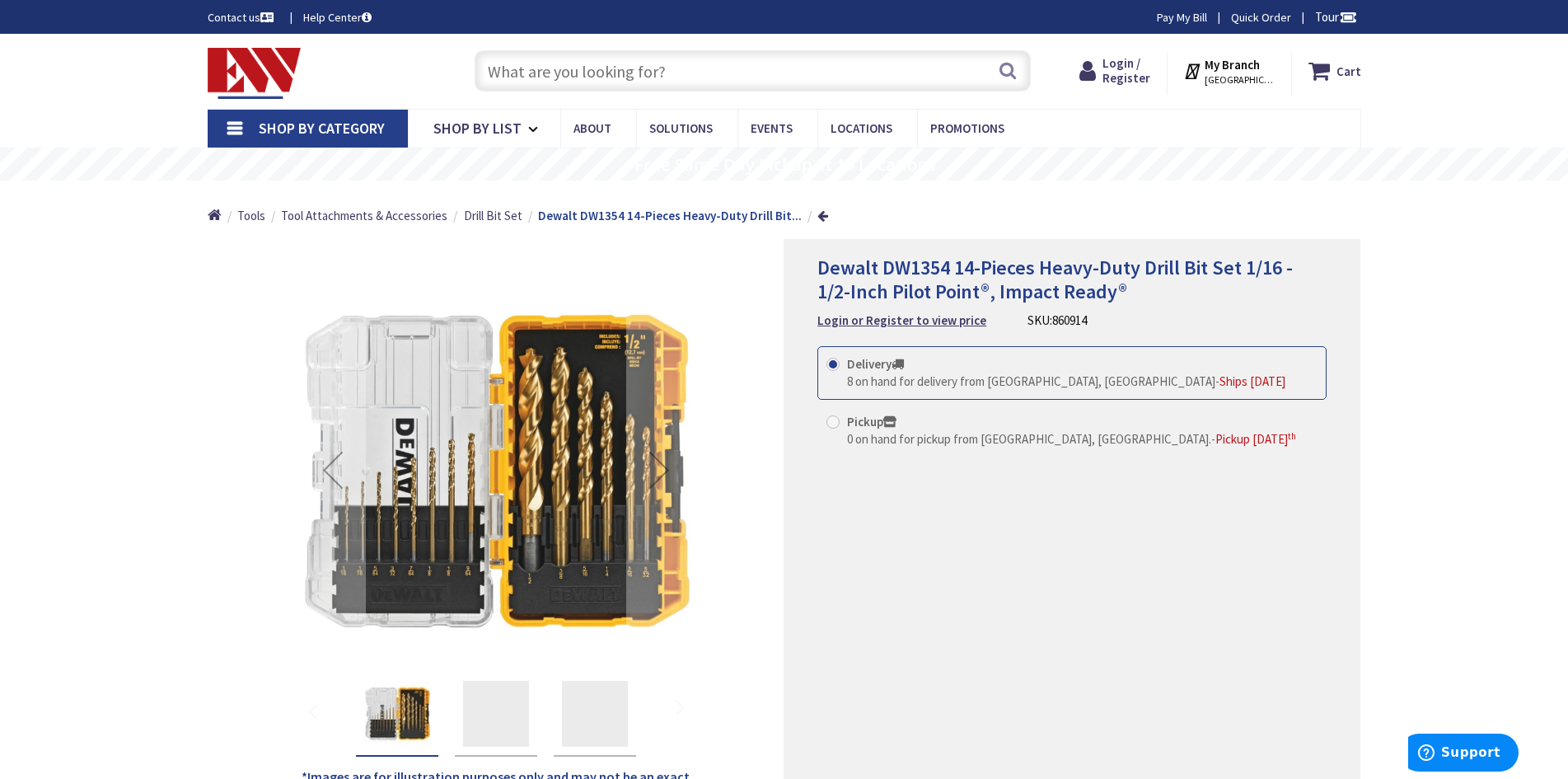
click at [494, 713] on img "Dewalt DW1354 14-Pieces Heavy-Duty Drill Bit Set 1/16 - 1/2-Inch Pilot Point®, …" at bounding box center [496, 713] width 66 height 0
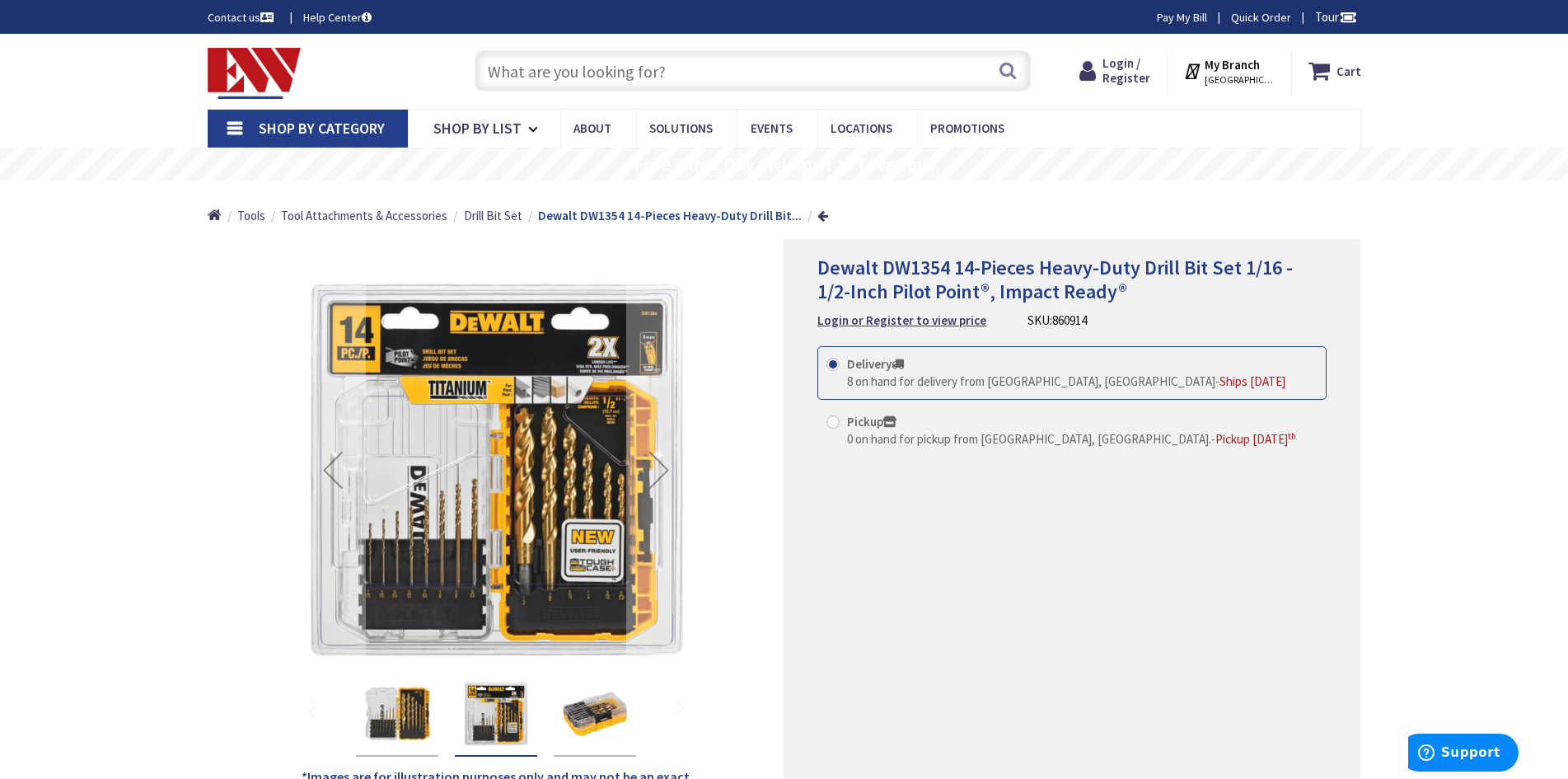
click at [594, 726] on img "Dewalt DW1354 14-Pieces Heavy-Duty Drill Bit Set 1/16 - 1/2-Inch Pilot Point®, …" at bounding box center [595, 713] width 66 height 66
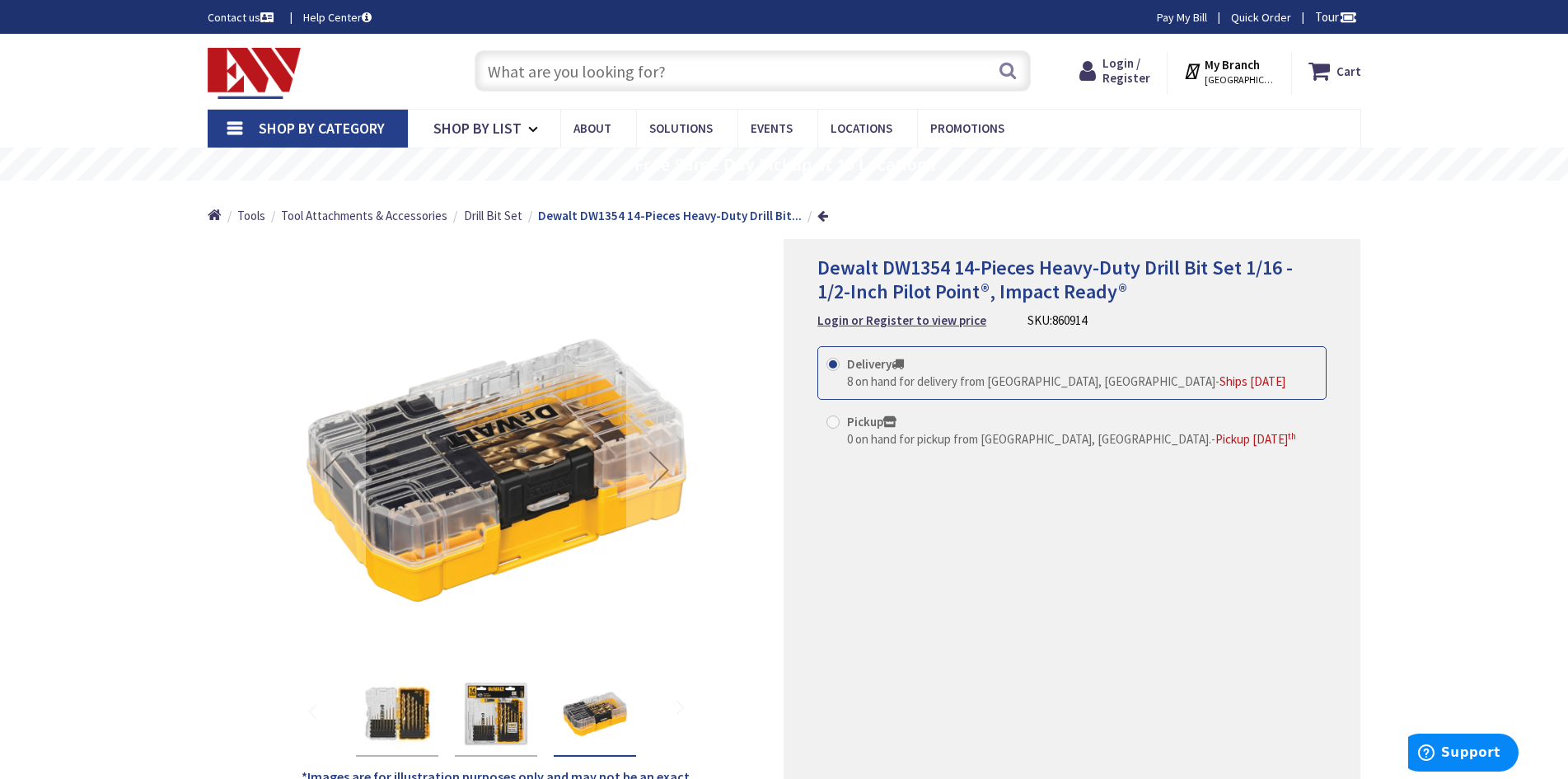
click at [485, 721] on img "Dewalt DW1354 14-Pieces Heavy-Duty Drill Bit Set 1/16 - 1/2-Inch Pilot Point®, …" at bounding box center [496, 713] width 66 height 66
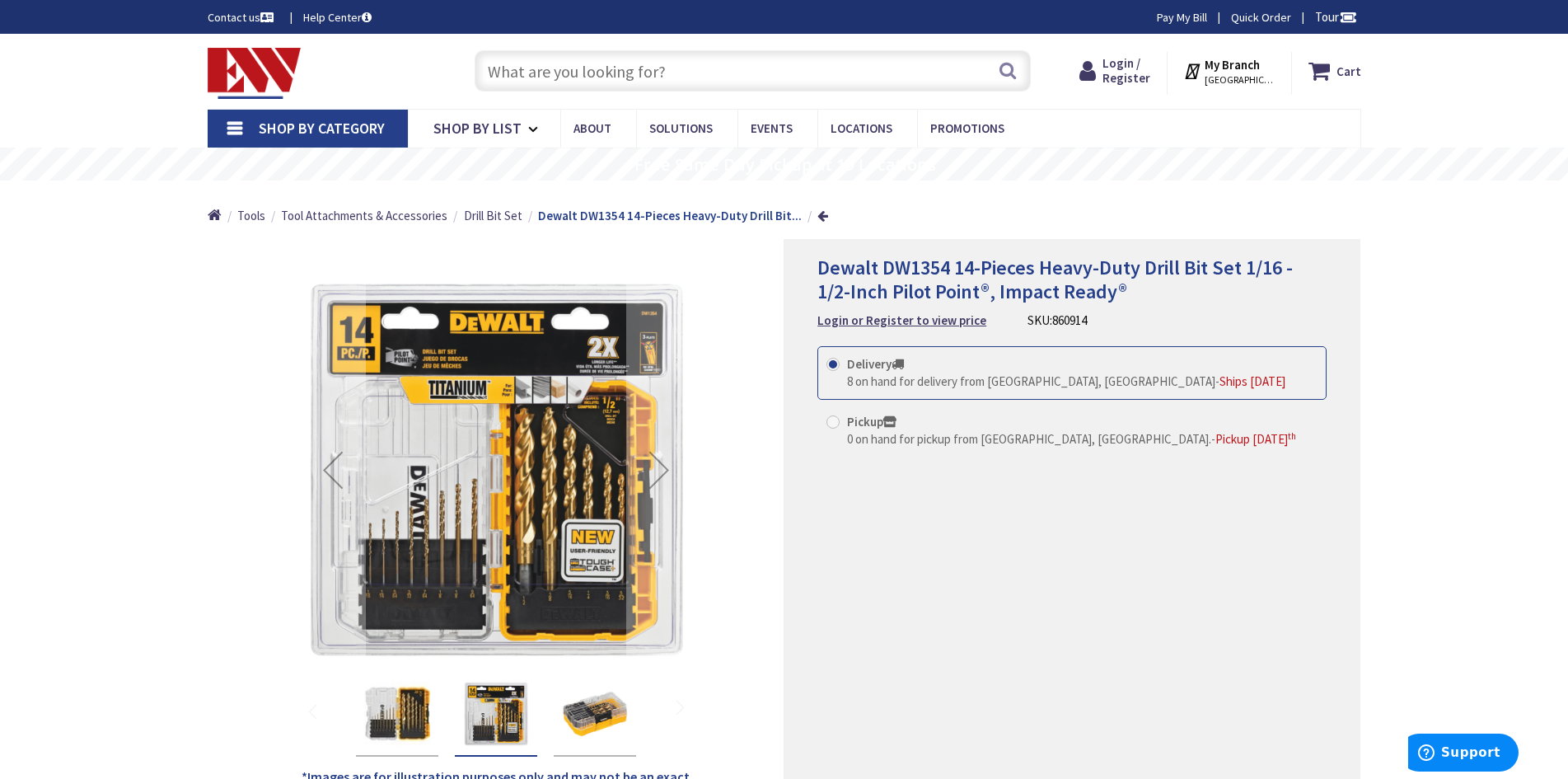
click at [421, 715] on img "Dewalt DW1354 14-Pieces Heavy-Duty Drill Bit Set 1/16 - 1/2-Inch Pilot Point®, …" at bounding box center [396, 713] width 66 height 66
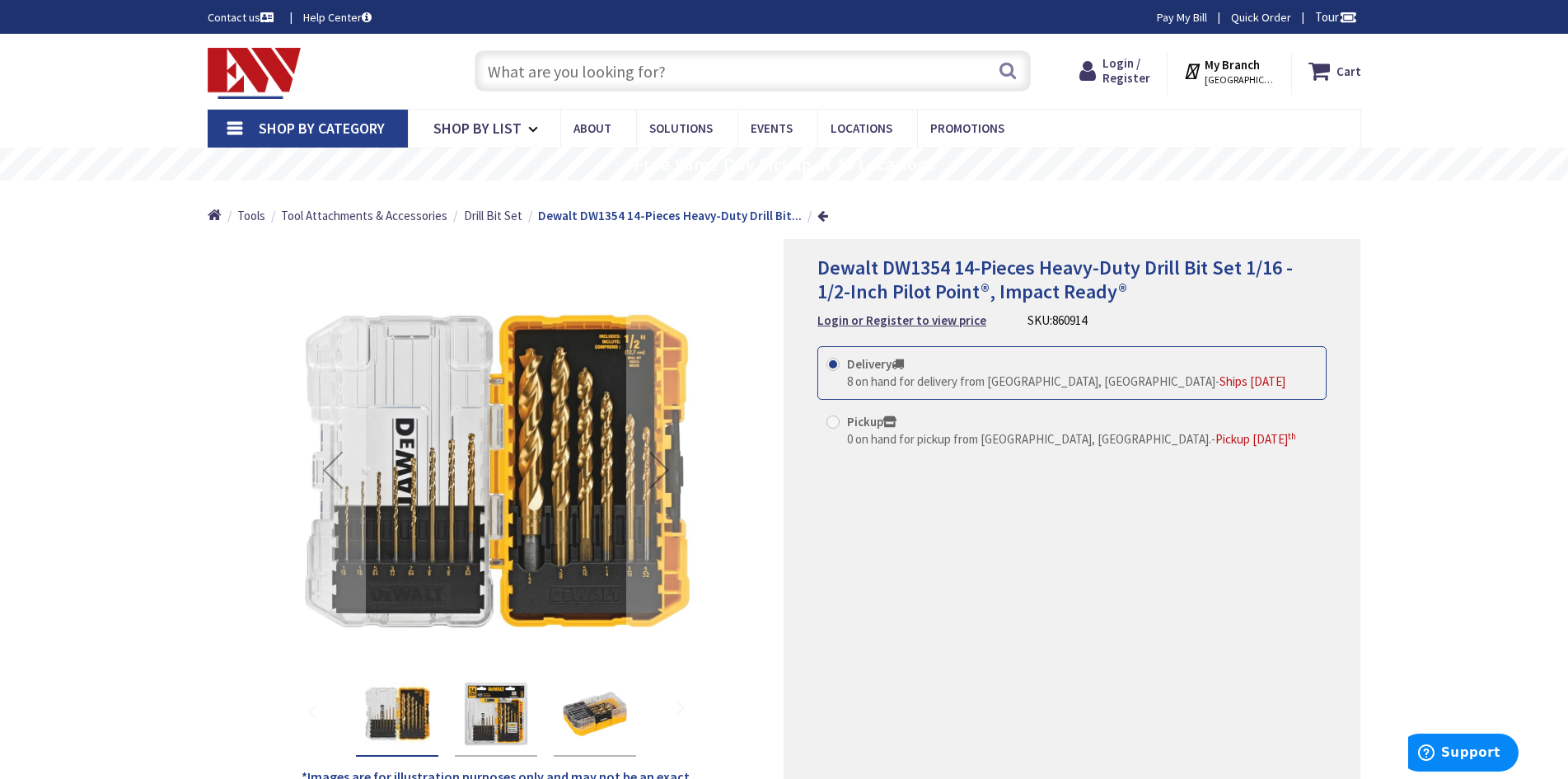
click at [468, 713] on img "Dewalt DW1354 14-Pieces Heavy-Duty Drill Bit Set 1/16 - 1/2-Inch Pilot Point®, …" at bounding box center [496, 713] width 66 height 66
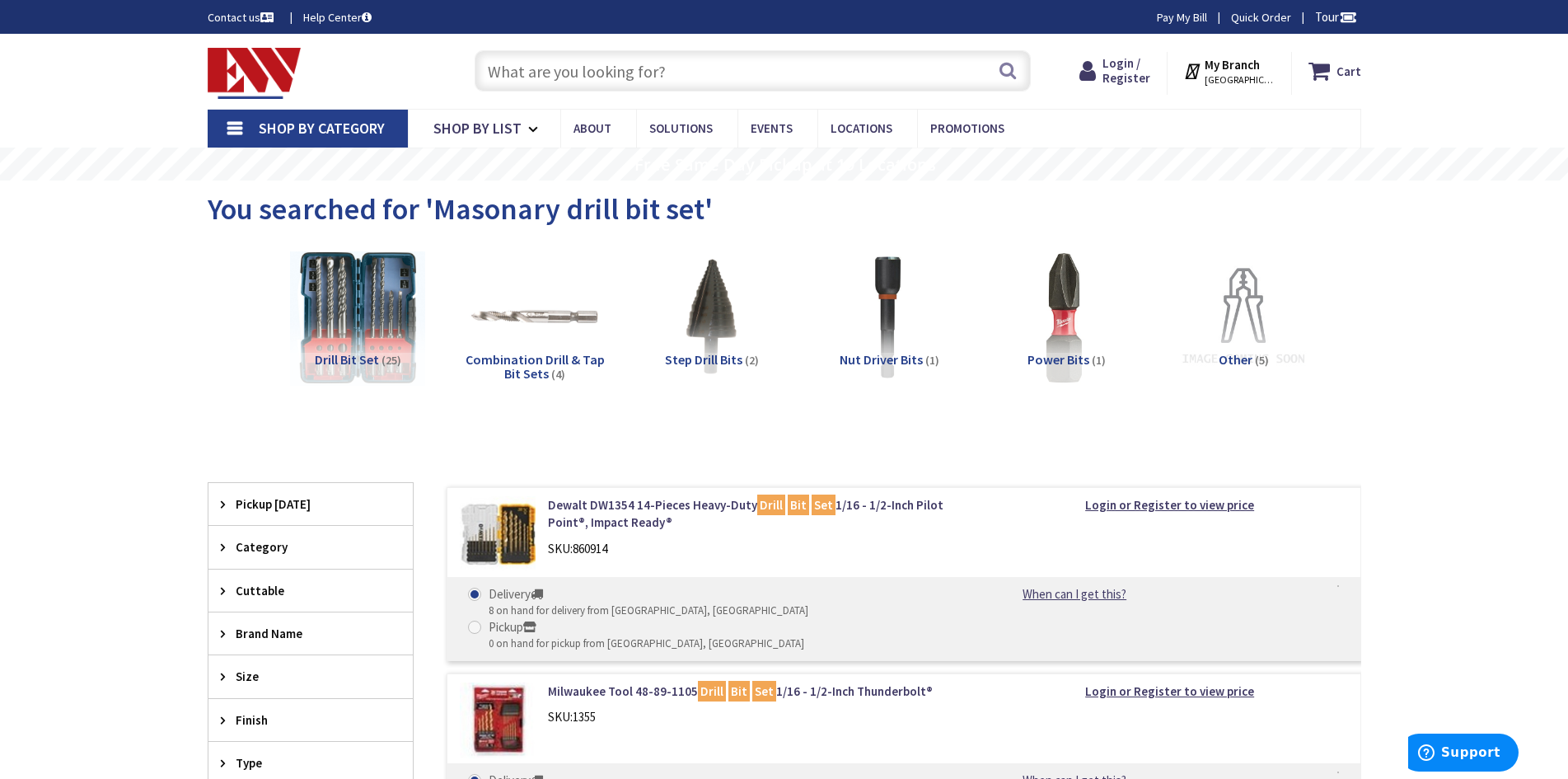
click at [627, 72] on input "text" at bounding box center [752, 71] width 556 height 41
click at [846, 68] on input "text" at bounding box center [752, 71] width 556 height 41
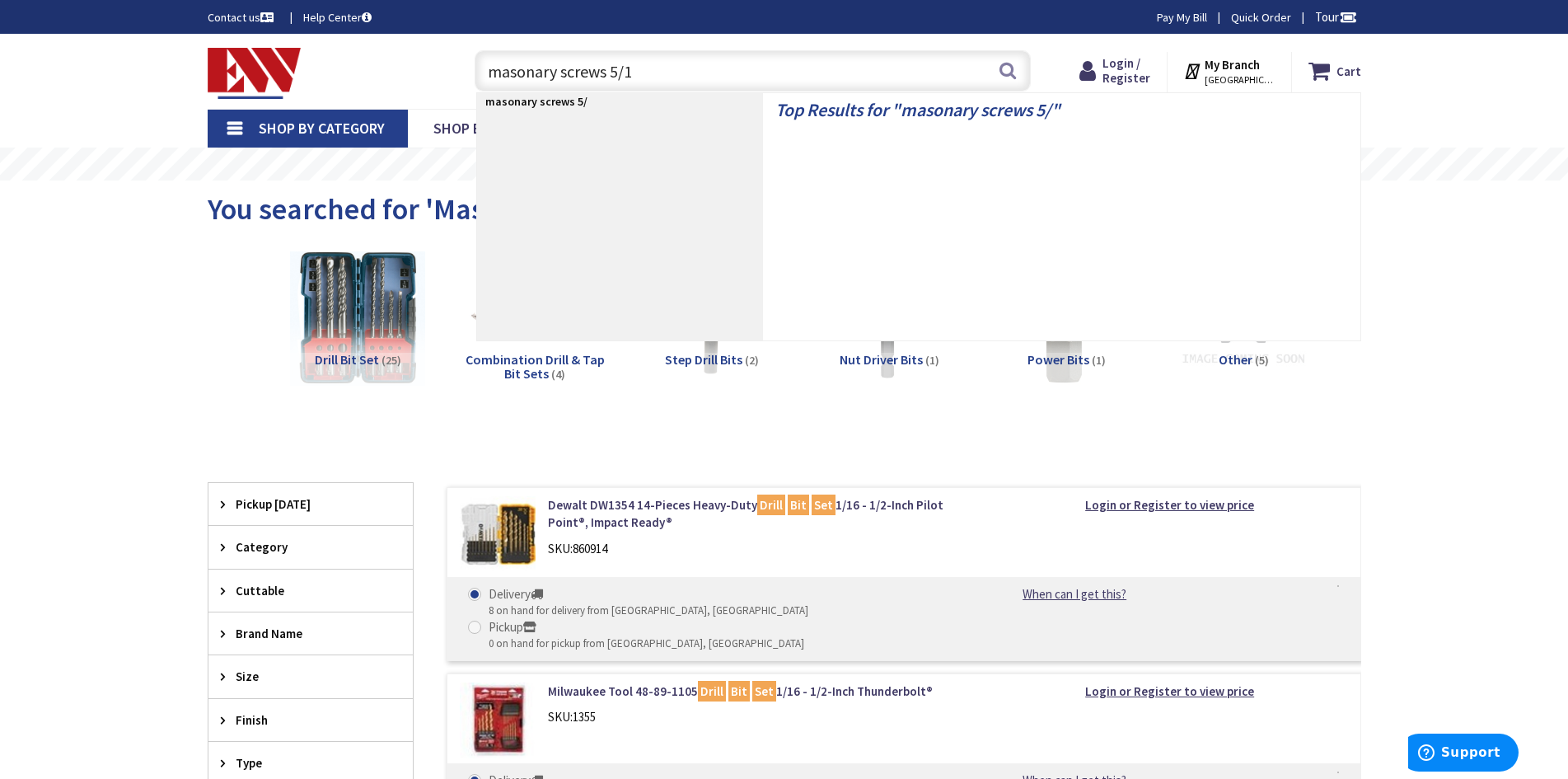
type input "masonary screws 5/16"
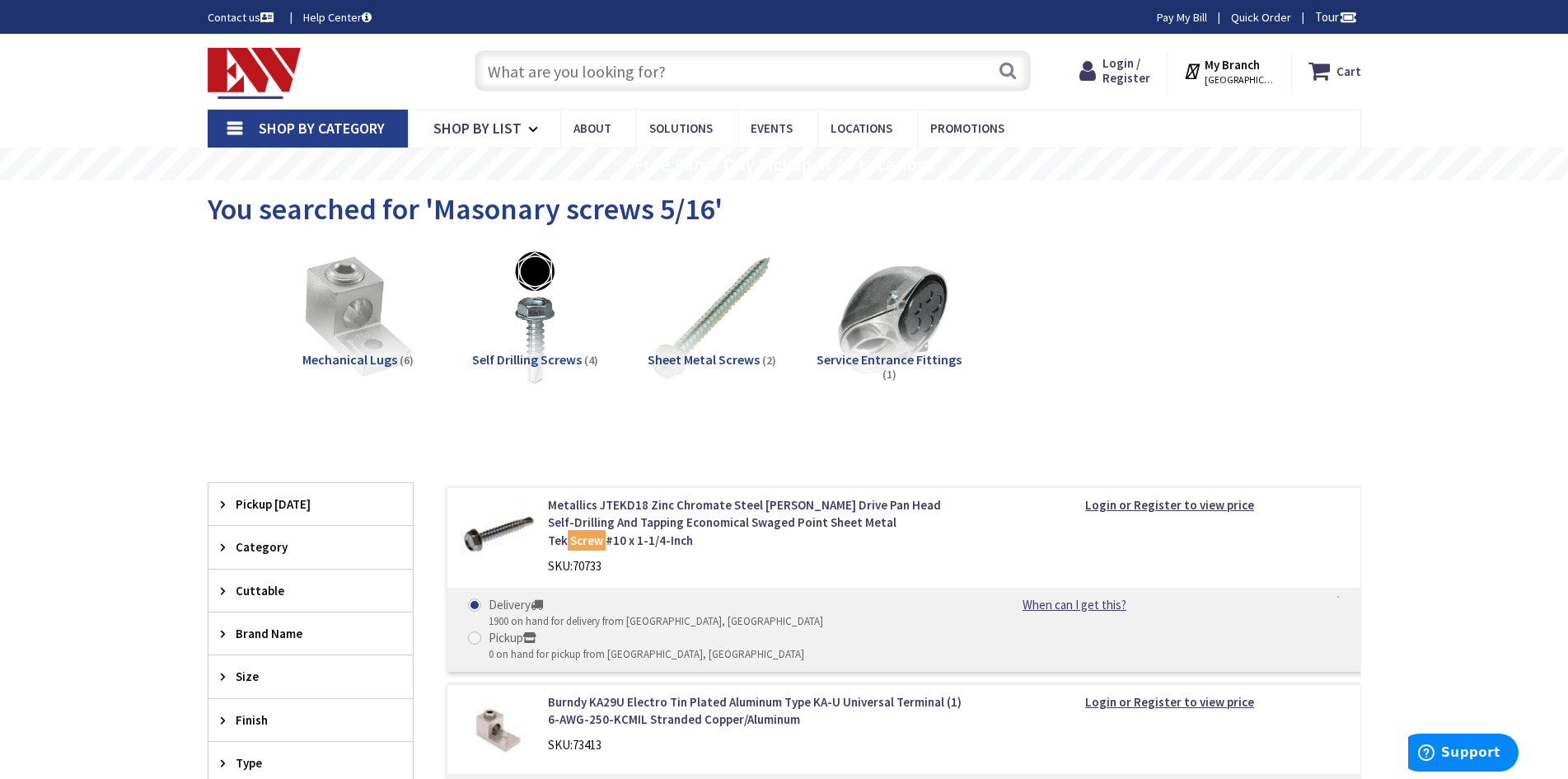
click at [842, 79] on input "text" at bounding box center [752, 71] width 556 height 41
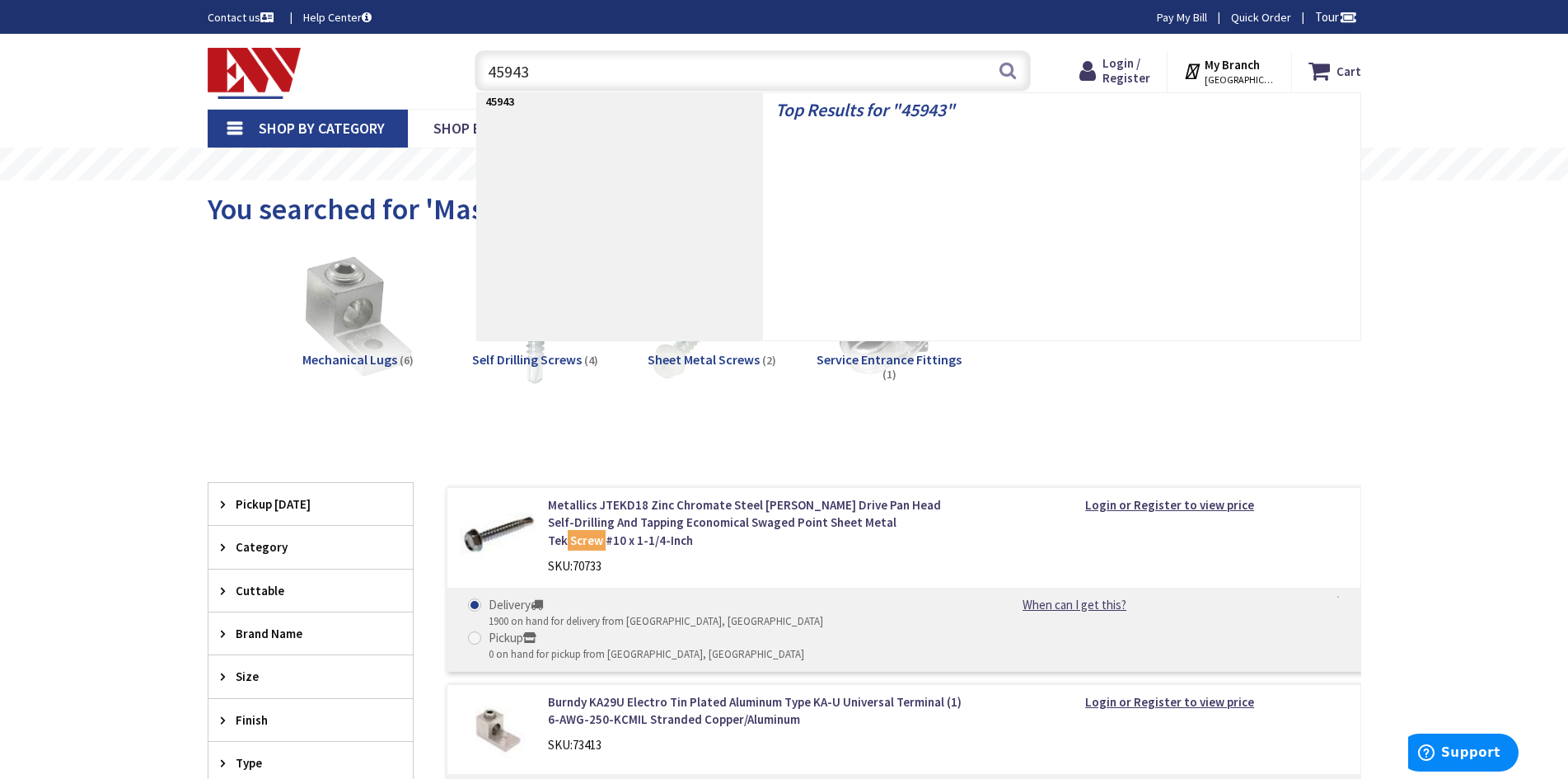
type input "459432"
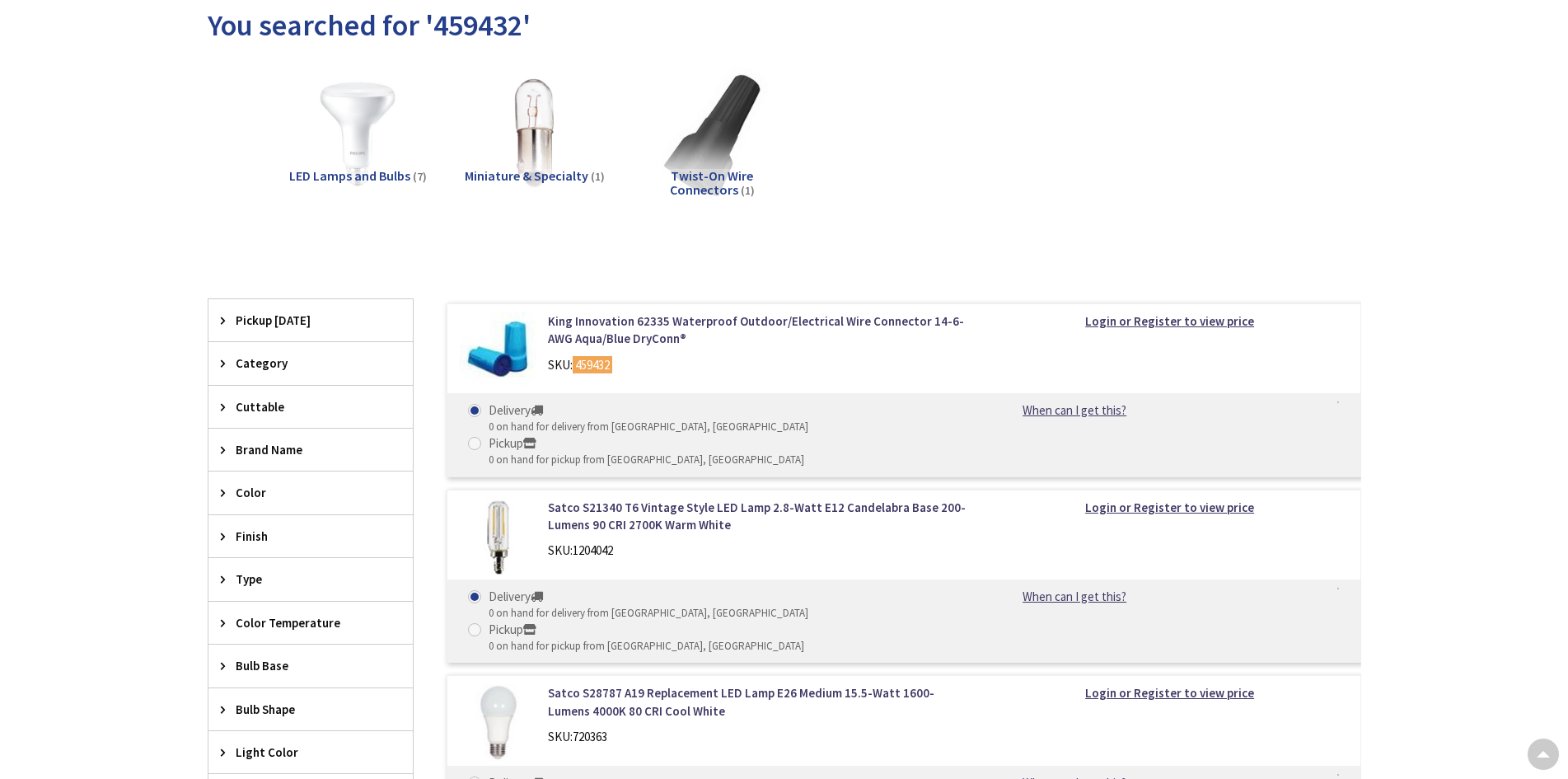
scroll to position [83, 0]
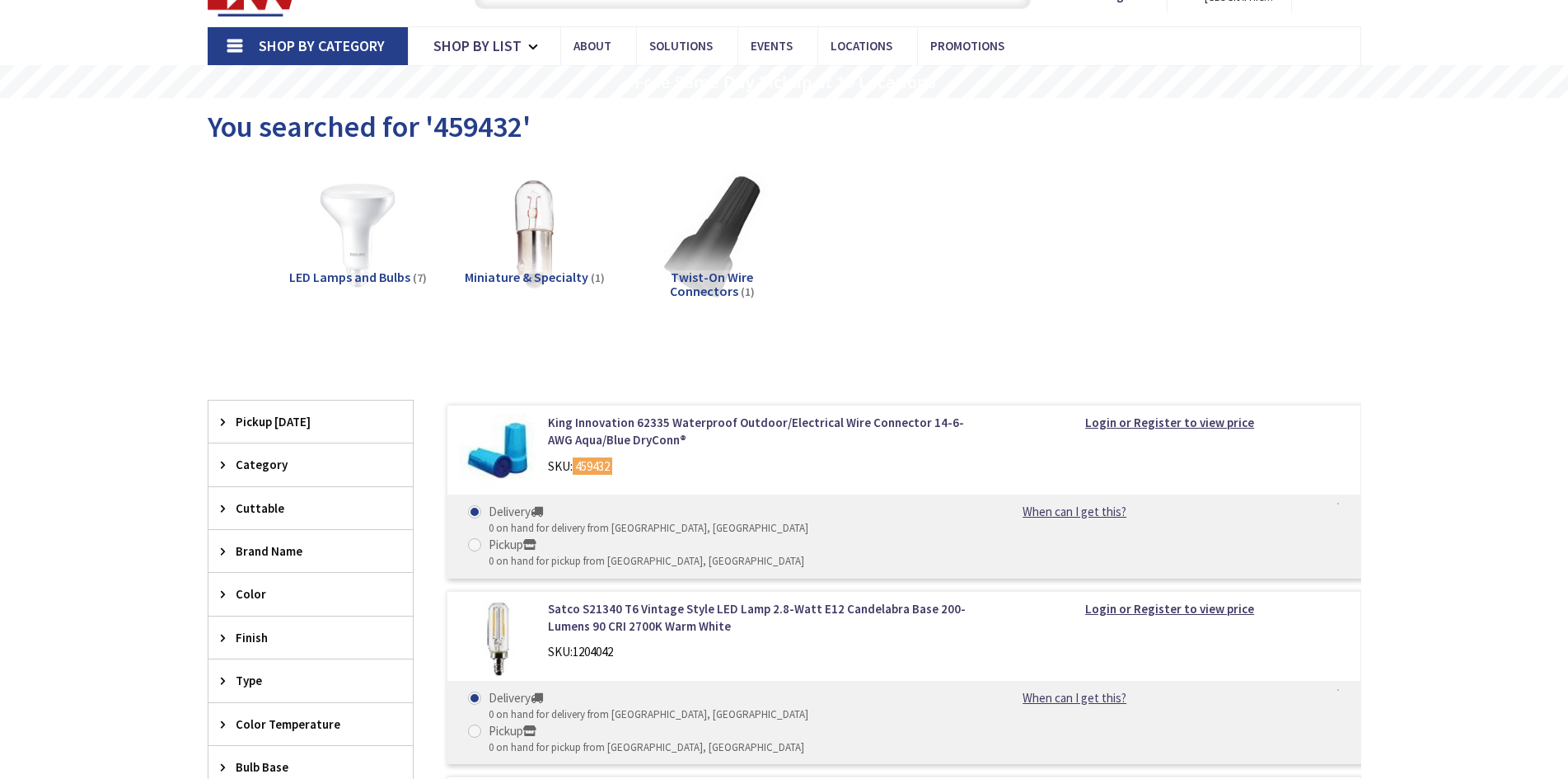
click at [508, 449] on img at bounding box center [498, 452] width 76 height 76
